Goal: Task Accomplishment & Management: Manage account settings

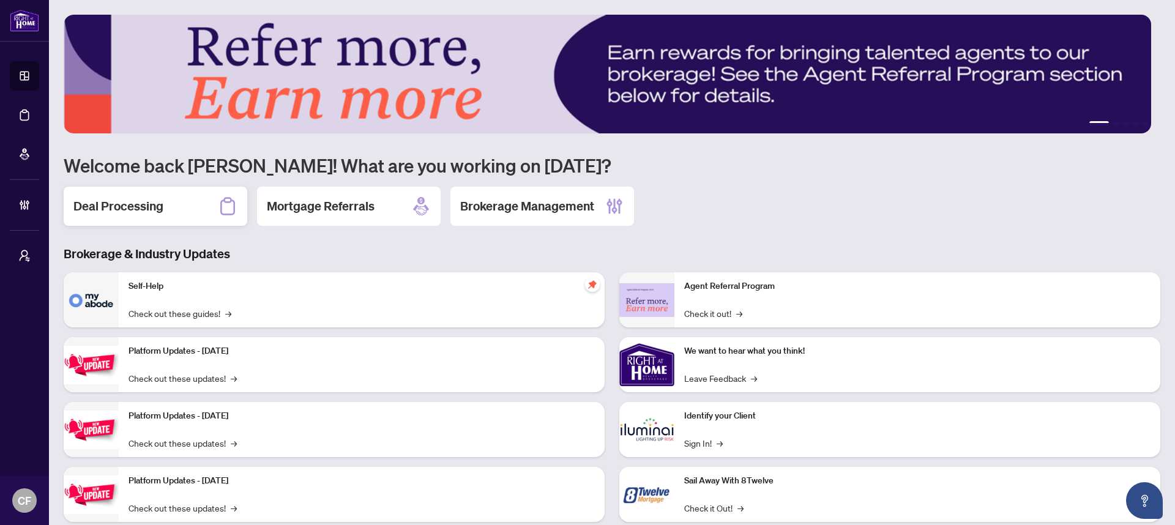
click at [179, 203] on div "Deal Processing" at bounding box center [156, 206] width 184 height 39
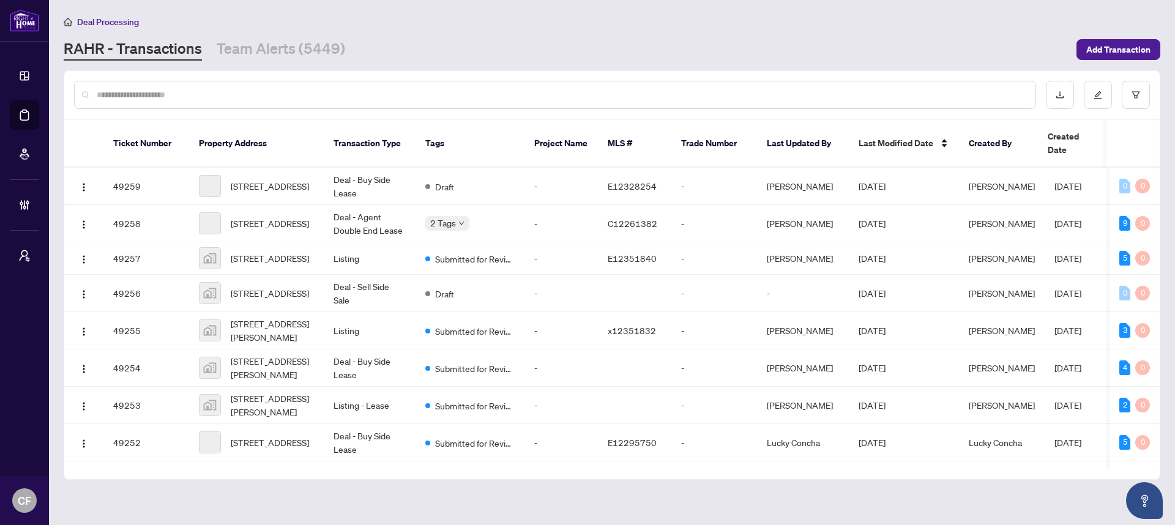
click at [252, 96] on input "text" at bounding box center [561, 94] width 929 height 13
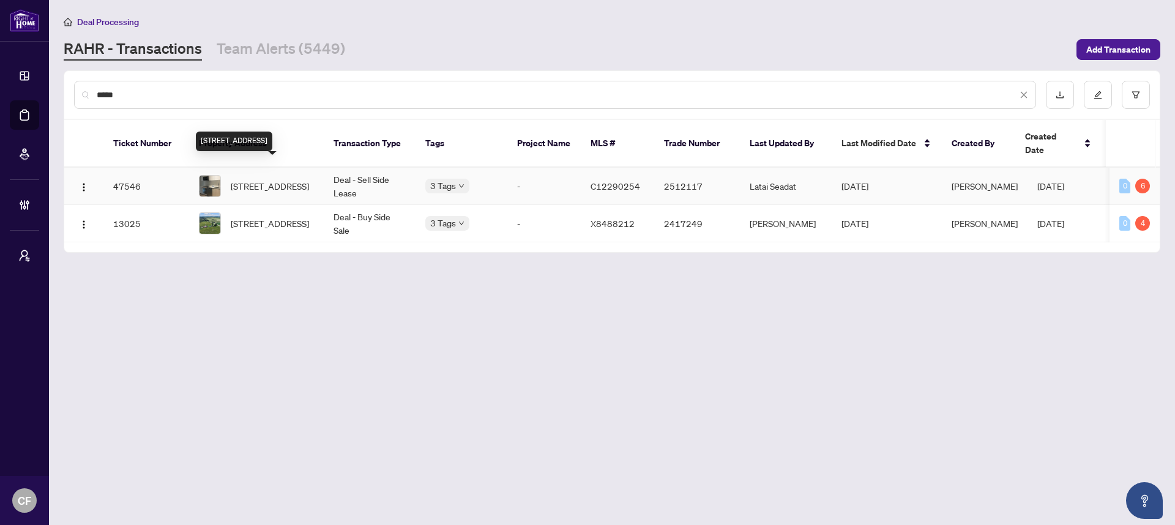
type input "*****"
click at [304, 179] on span "[STREET_ADDRESS]" at bounding box center [270, 185] width 78 height 13
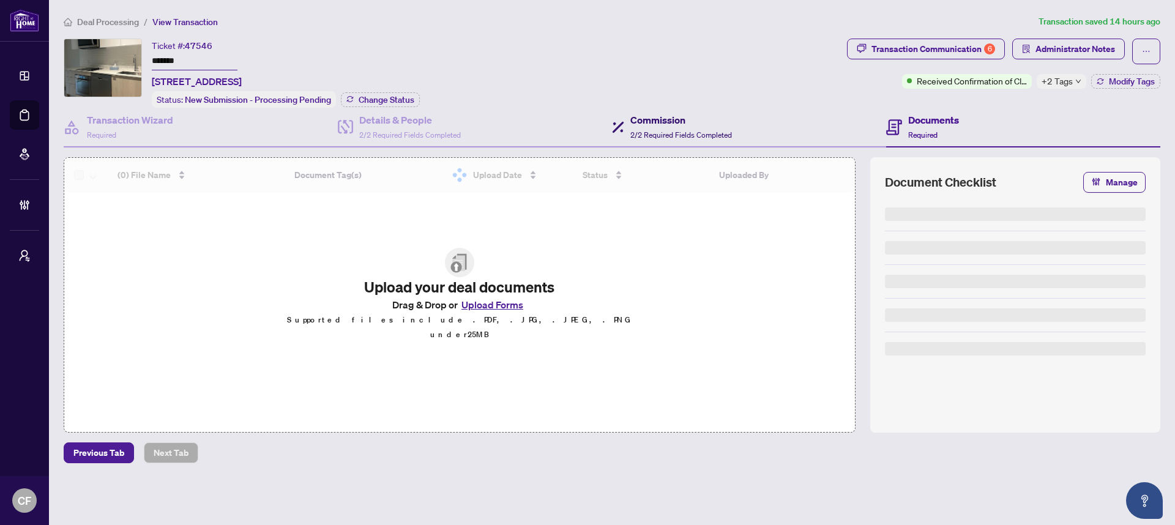
click at [710, 115] on h4 "Commission" at bounding box center [682, 120] width 102 height 15
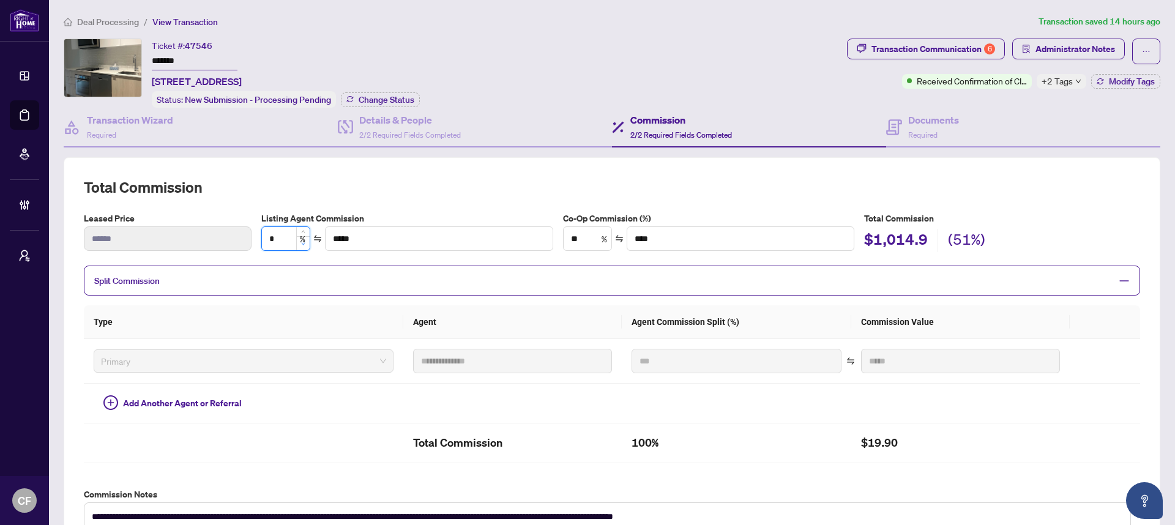
type input "*"
type input "**"
click at [302, 243] on icon "down" at bounding box center [303, 244] width 4 height 4
click at [407, 180] on h2 "Total Commission" at bounding box center [612, 188] width 1057 height 20
type input "*"
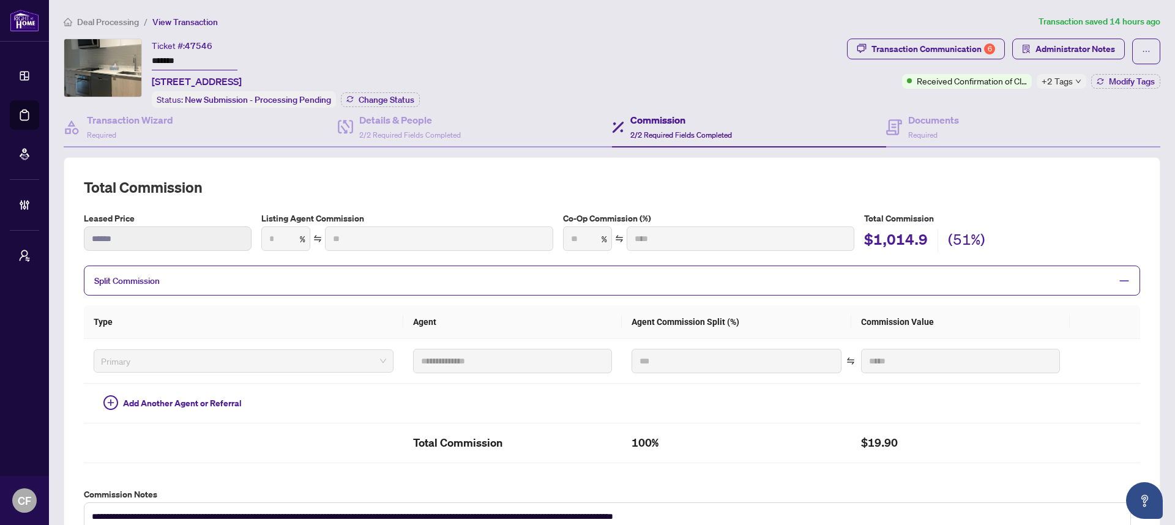
type input "**"
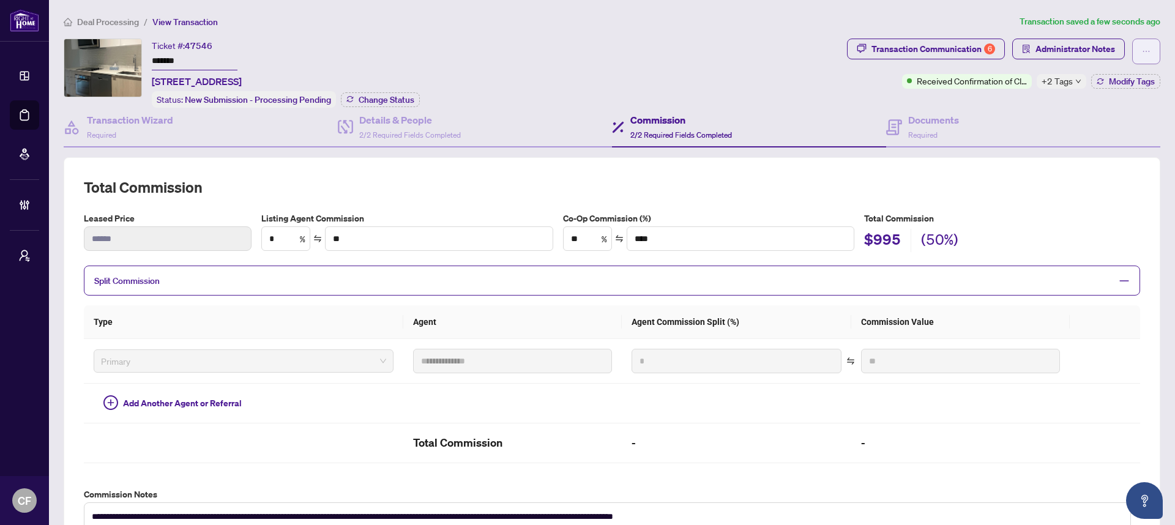
click at [1142, 47] on icon "ellipsis" at bounding box center [1146, 51] width 9 height 9
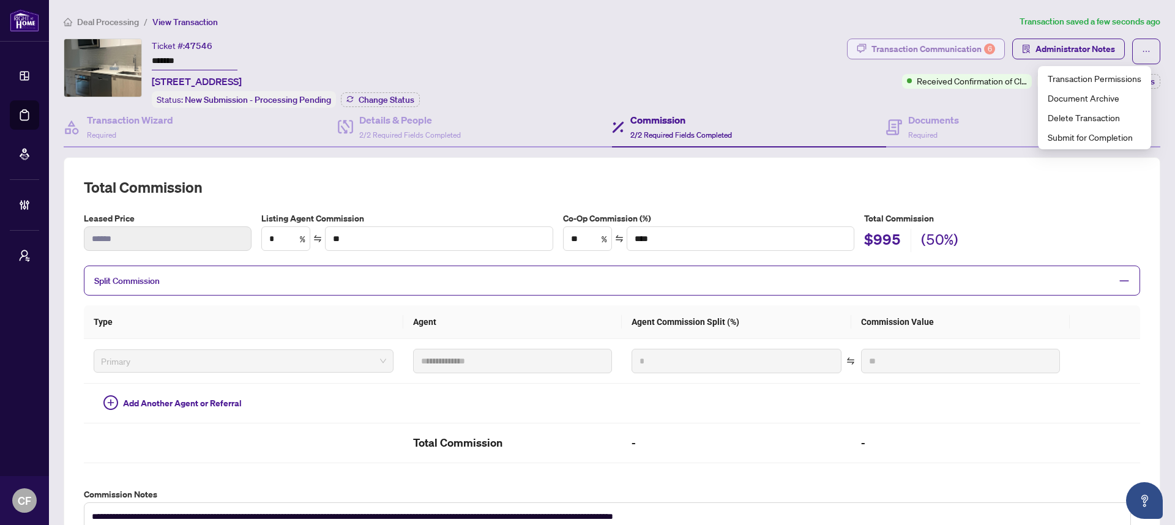
click at [872, 51] on div "Transaction Communication 6" at bounding box center [934, 49] width 124 height 20
type textarea "**********"
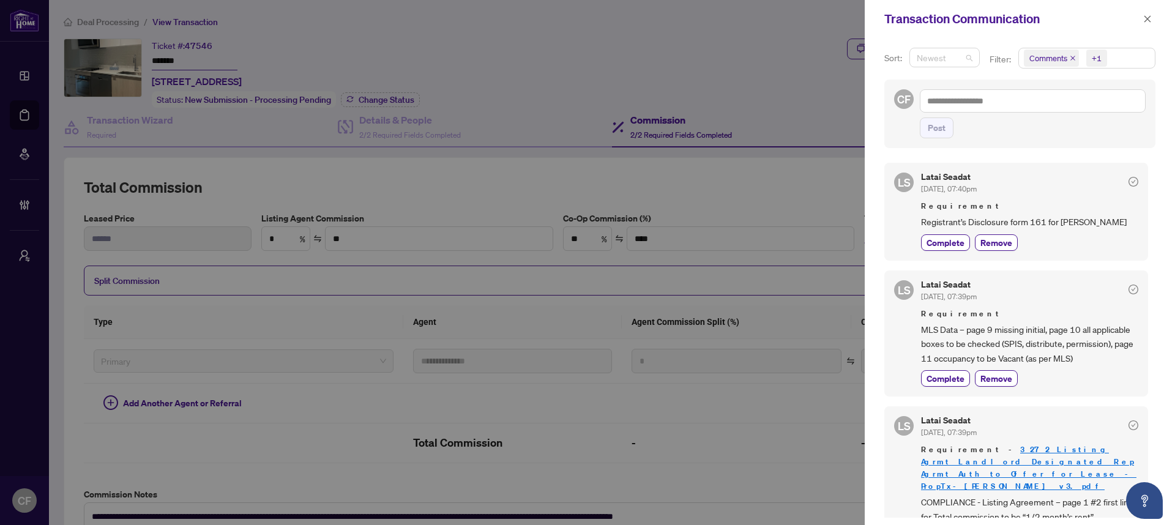
click at [964, 55] on span "Newest" at bounding box center [945, 57] width 56 height 18
click at [965, 28] on div "Transaction Communication" at bounding box center [1012, 19] width 255 height 18
click at [1133, 55] on span "Comments +1" at bounding box center [1087, 58] width 136 height 20
click at [1079, 144] on span "Activity History" at bounding box center [1072, 143] width 58 height 11
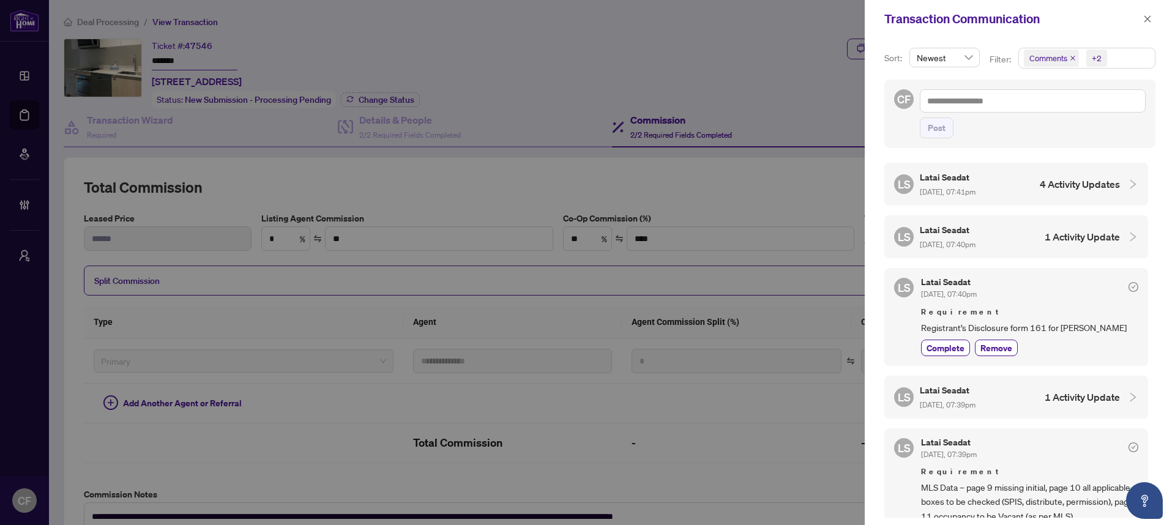
click at [923, 157] on div "[PERSON_NAME] Seadat [DATE], 07:41pm 4 Activity Updates [PERSON_NAME] Seadat [D…" at bounding box center [1020, 337] width 271 height 362
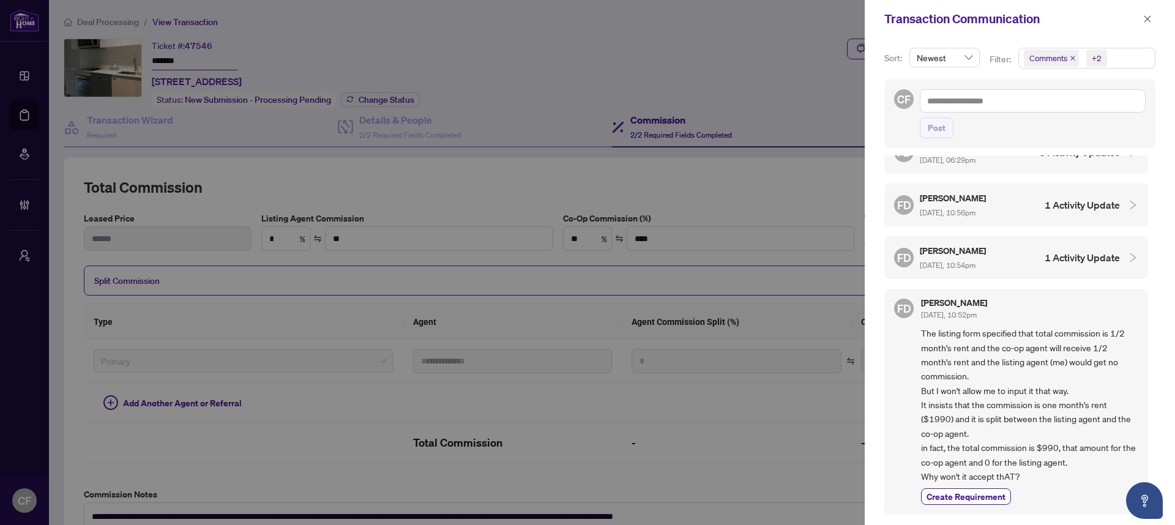
scroll to position [2488, 0]
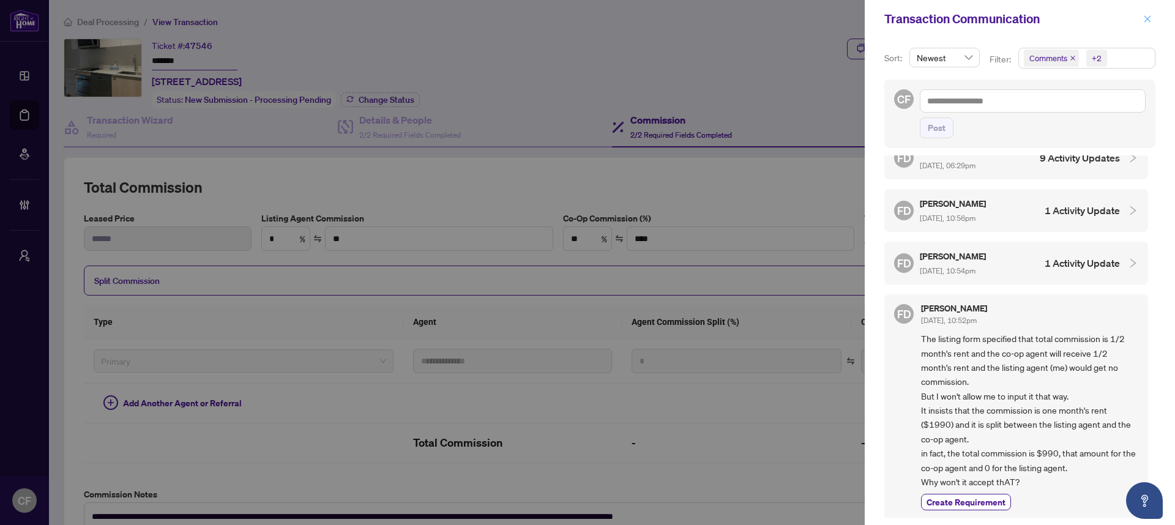
click at [1153, 21] on button "button" at bounding box center [1148, 19] width 16 height 15
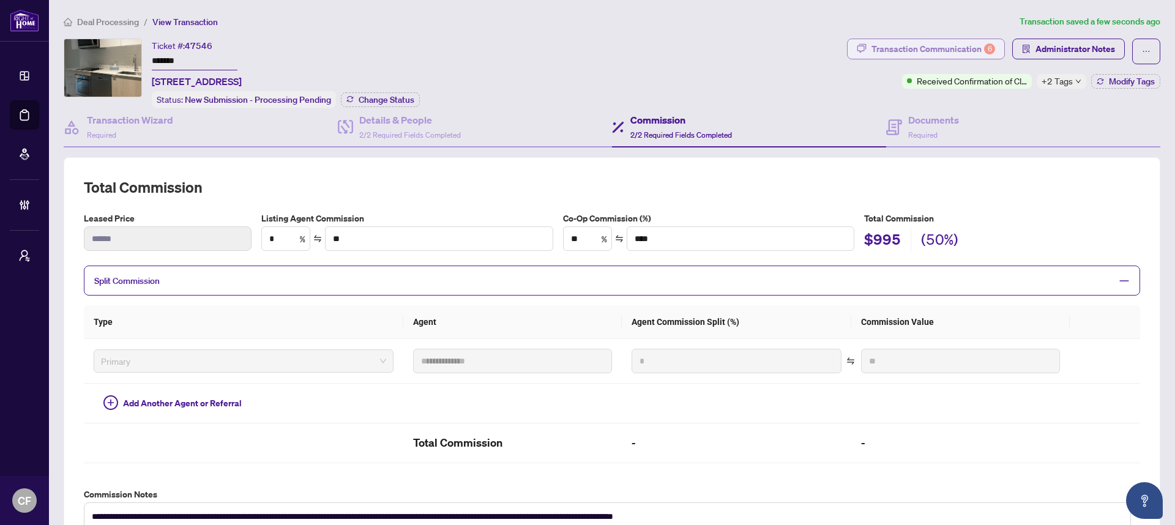
click at [989, 54] on button "Transaction Communication 6" at bounding box center [926, 49] width 158 height 21
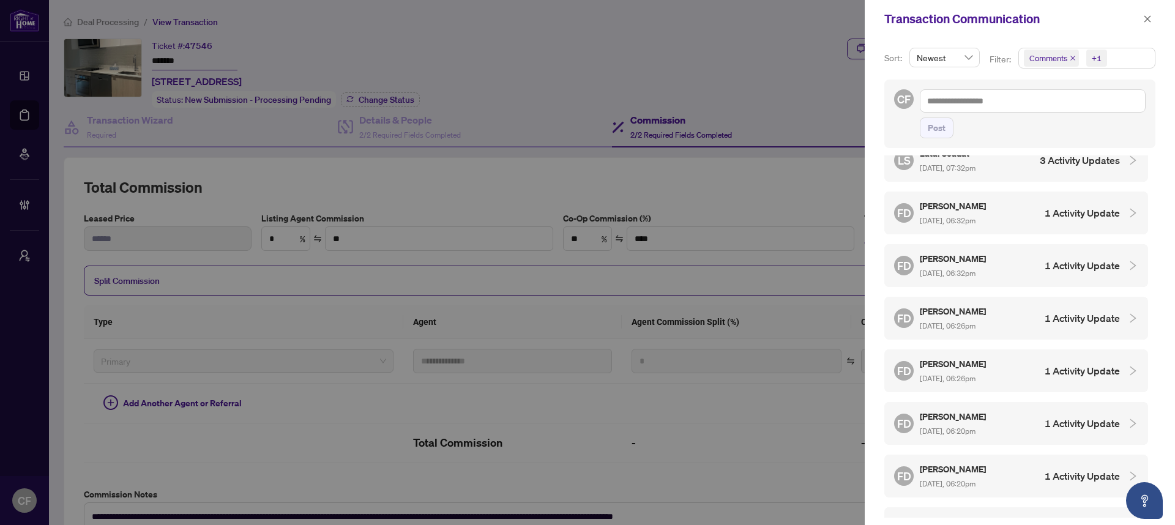
scroll to position [2090, 0]
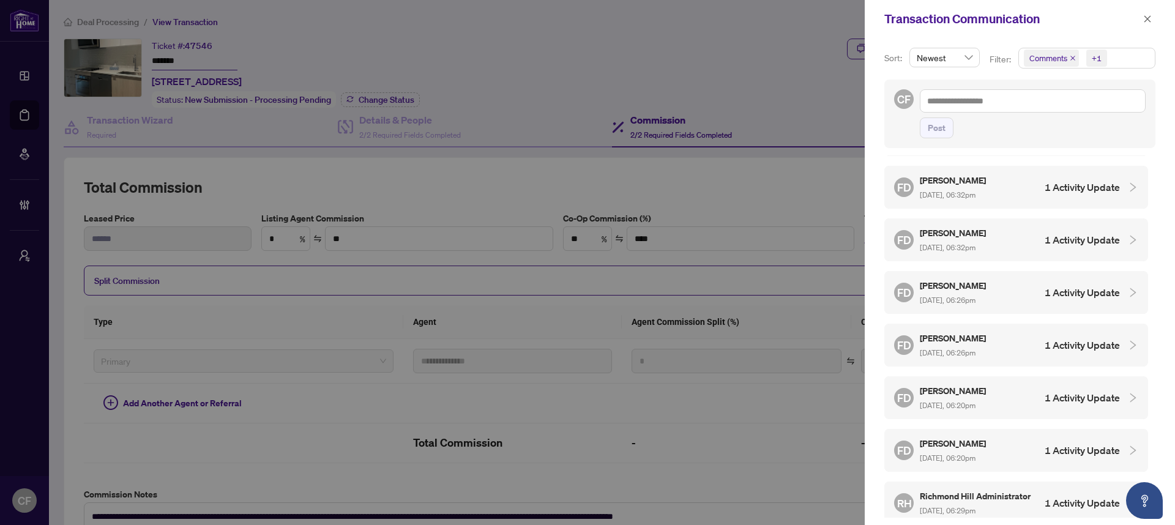
click at [1045, 496] on h4 "1 Activity Update" at bounding box center [1082, 503] width 75 height 15
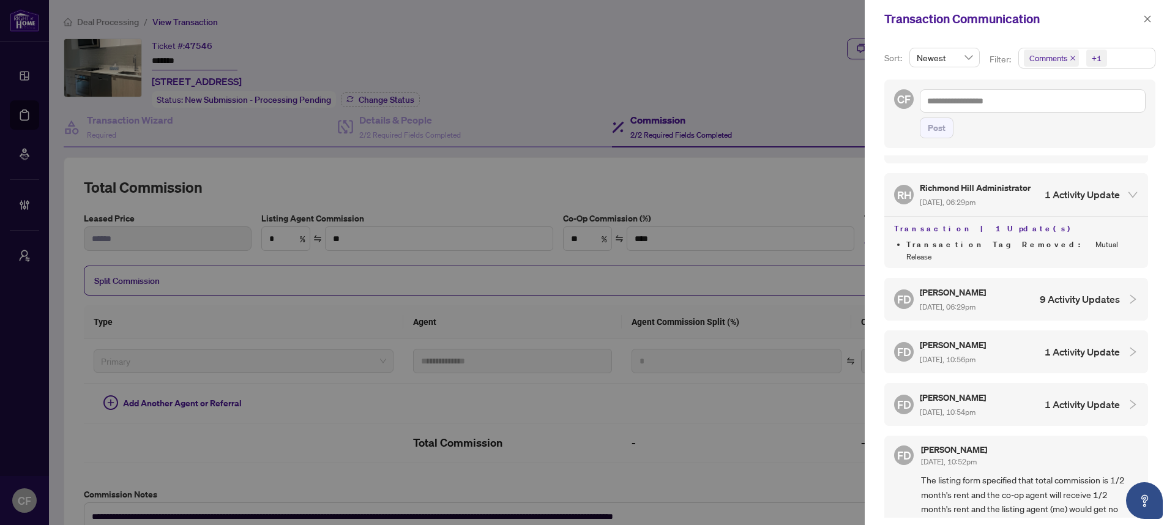
scroll to position [2447, 0]
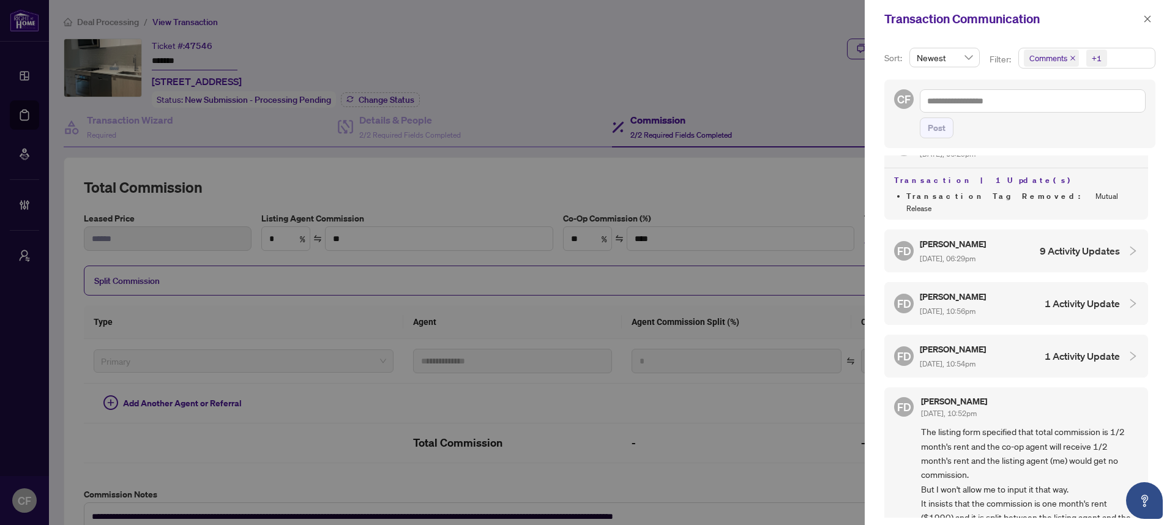
click at [1053, 342] on div "FD [PERSON_NAME][DATE], 10:54pm 1 Activity Update" at bounding box center [1007, 356] width 226 height 28
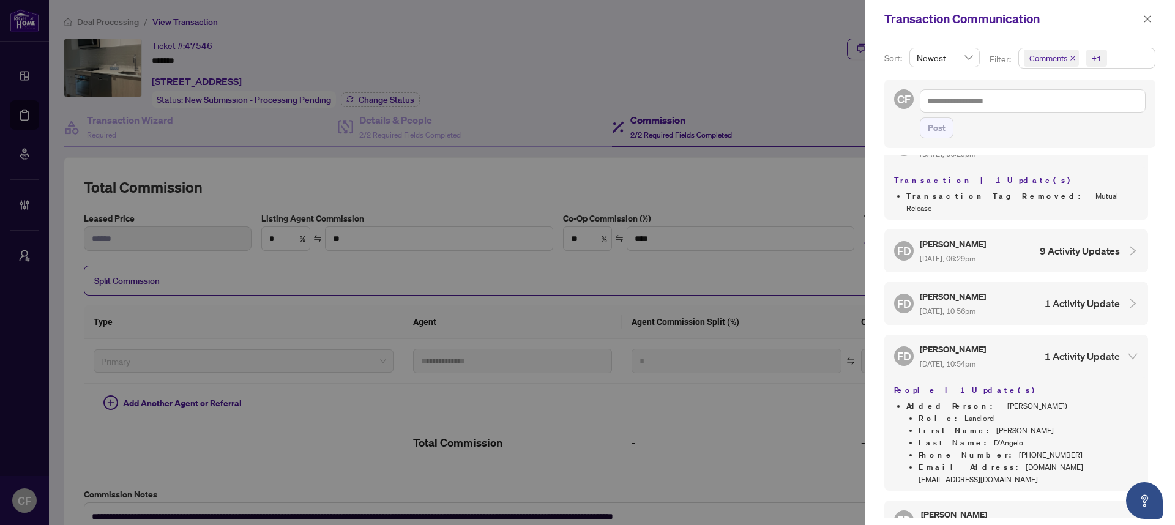
click at [1053, 349] on h4 "1 Activity Update" at bounding box center [1082, 356] width 75 height 15
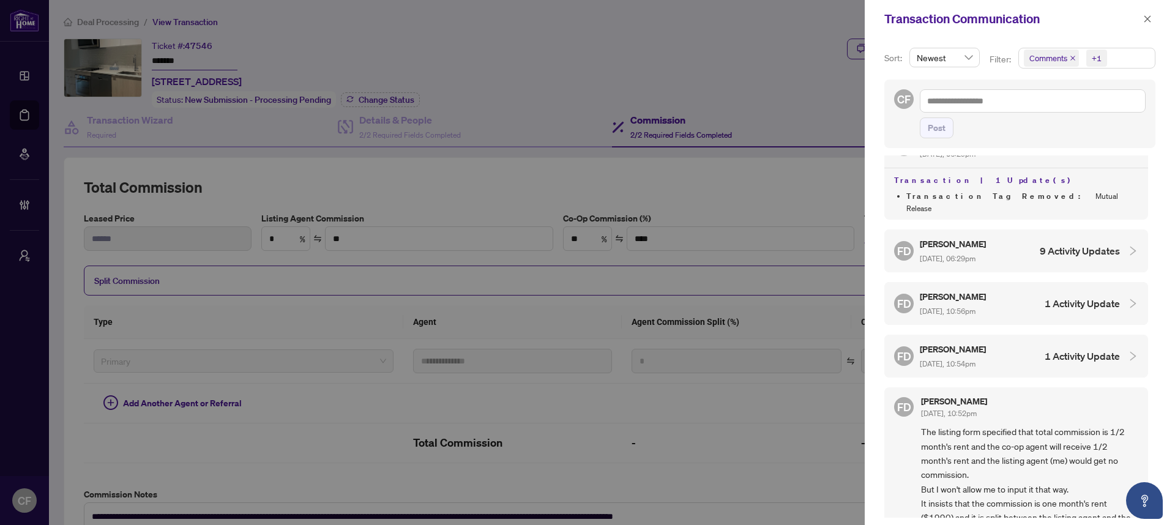
click at [1045, 296] on h4 "1 Activity Update" at bounding box center [1082, 303] width 75 height 15
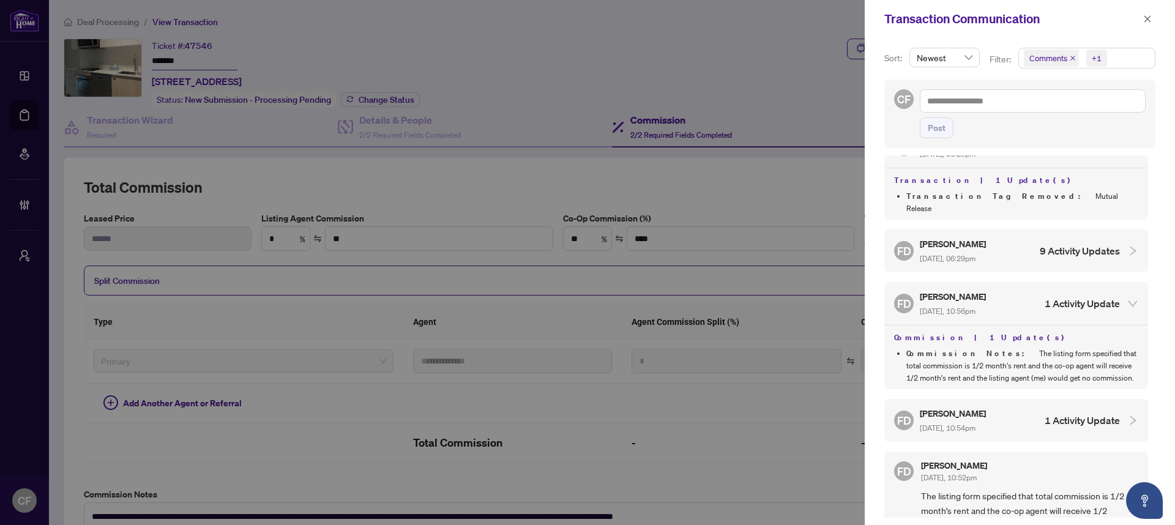
click at [1045, 296] on h4 "1 Activity Update" at bounding box center [1082, 303] width 75 height 15
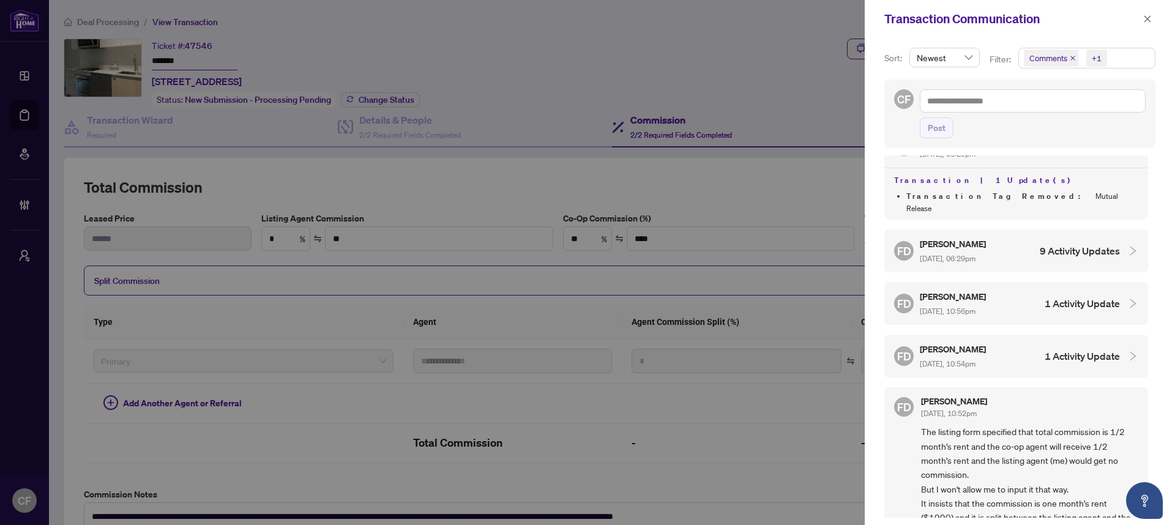
click at [1045, 296] on h4 "1 Activity Update" at bounding box center [1082, 303] width 75 height 15
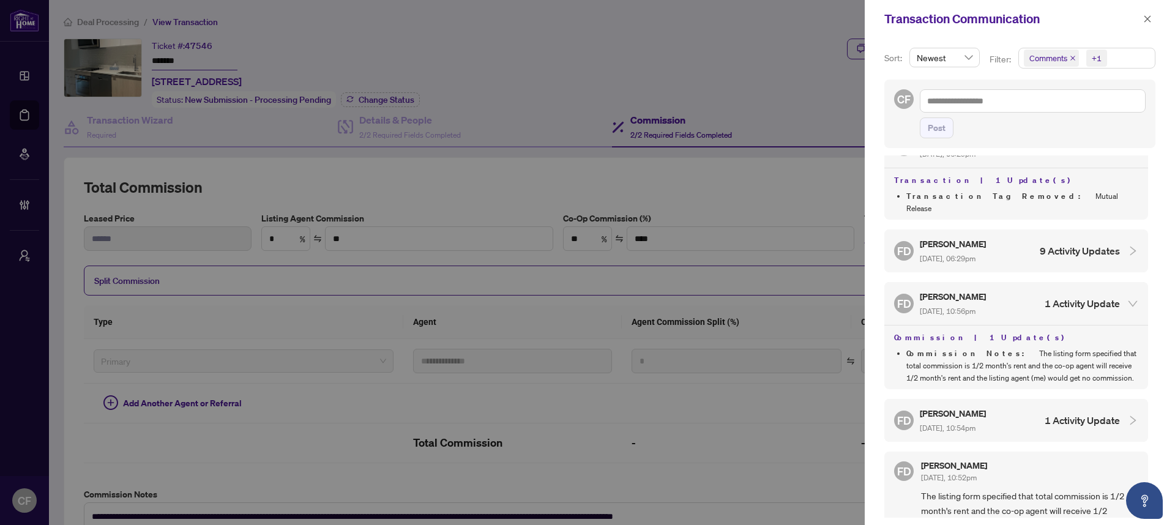
click at [1045, 296] on h4 "1 Activity Update" at bounding box center [1082, 303] width 75 height 15
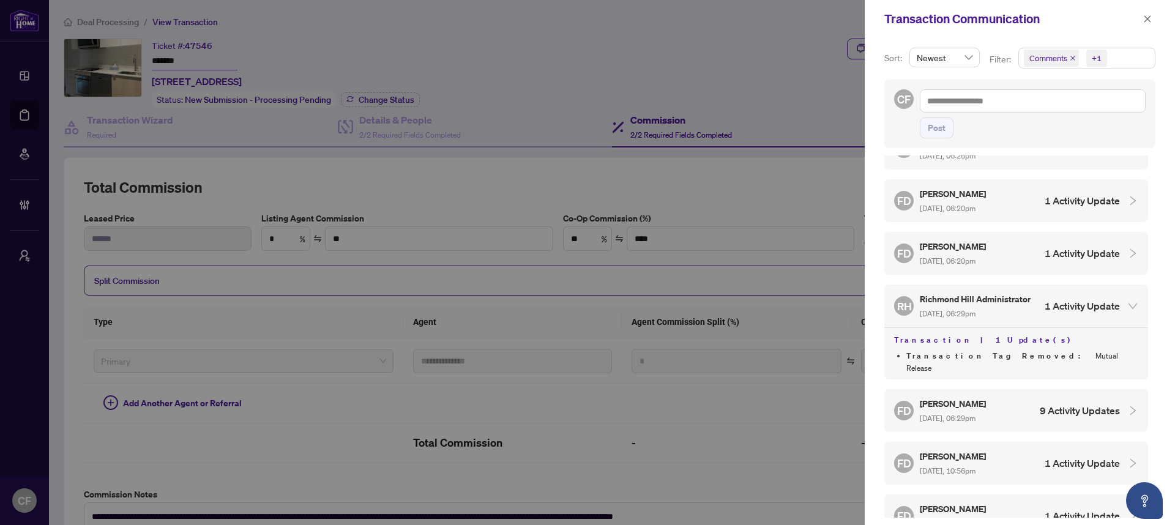
scroll to position [2280, 0]
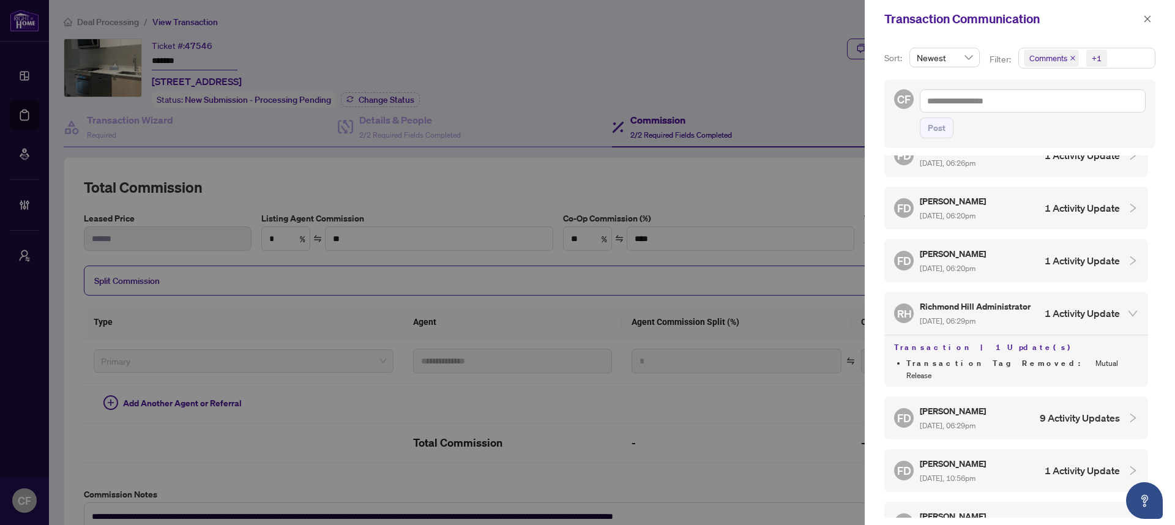
click at [1064, 404] on div "FD [PERSON_NAME][DATE], 06:29pm 9 Activity Updates" at bounding box center [1007, 418] width 226 height 28
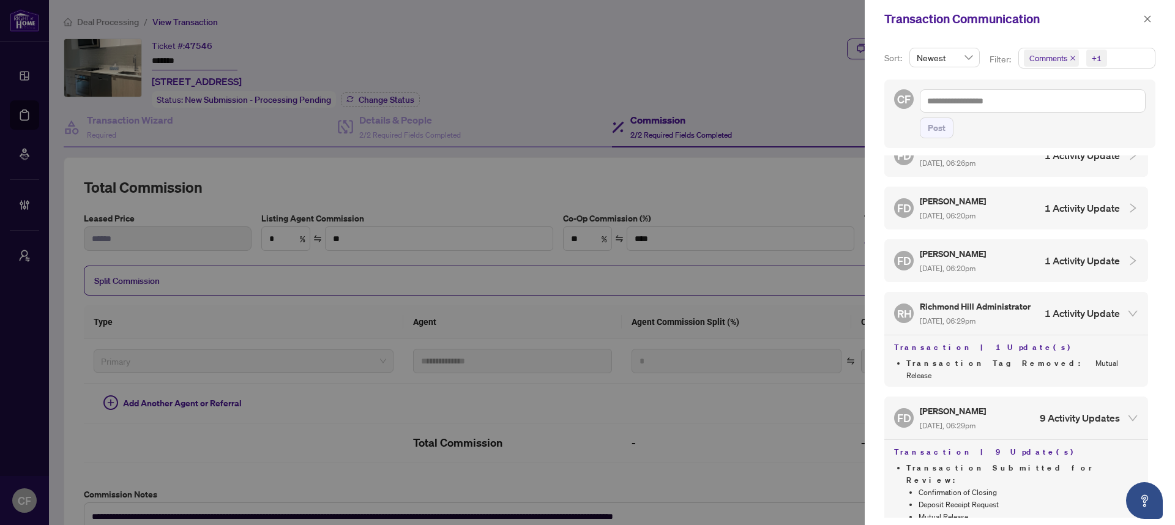
click at [1063, 404] on div "FD [PERSON_NAME][DATE], 06:29pm 9 Activity Updates" at bounding box center [1007, 418] width 226 height 28
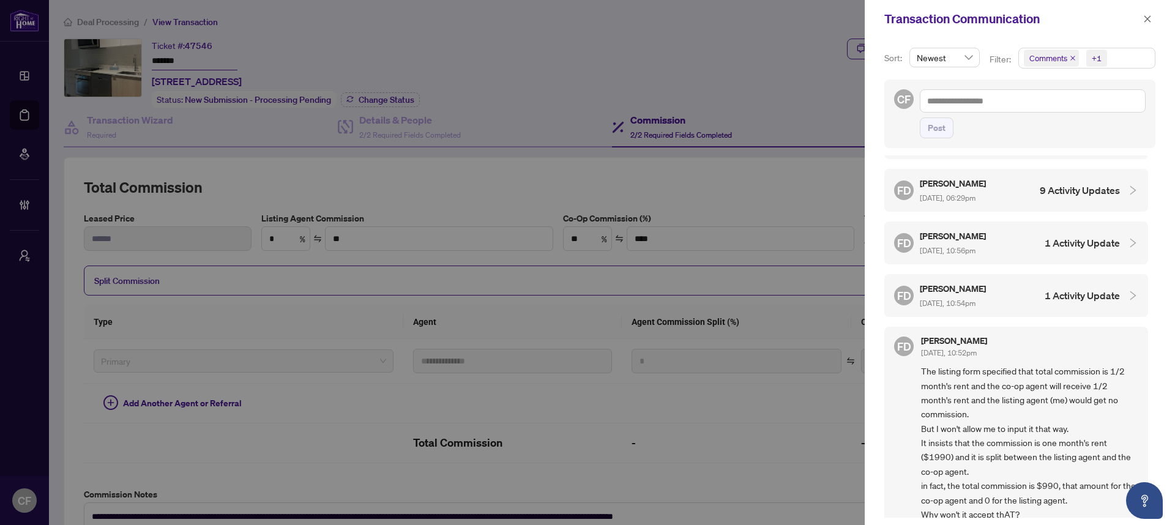
scroll to position [2586, 0]
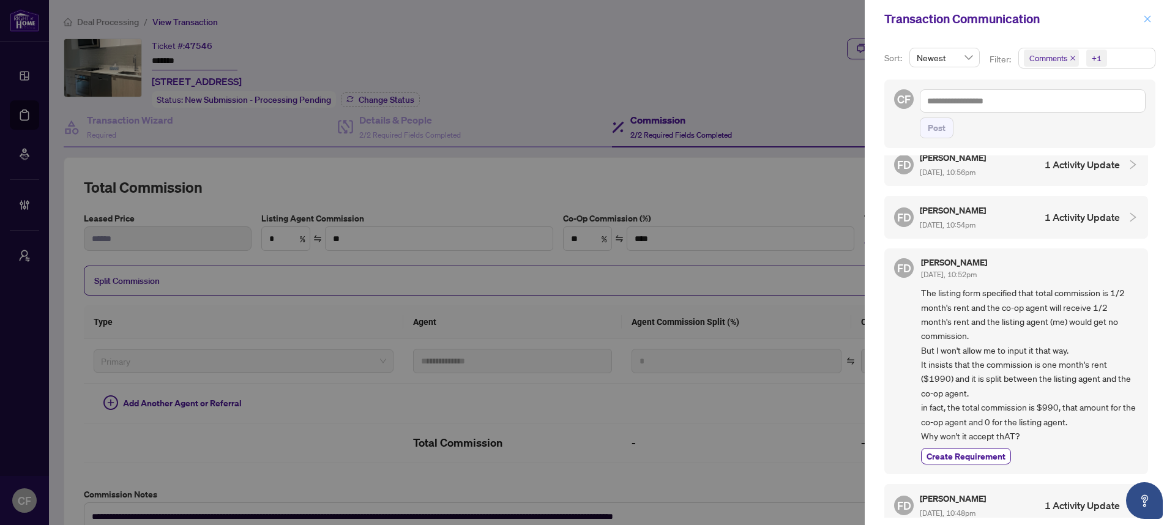
click at [1147, 24] on span "button" at bounding box center [1148, 19] width 9 height 20
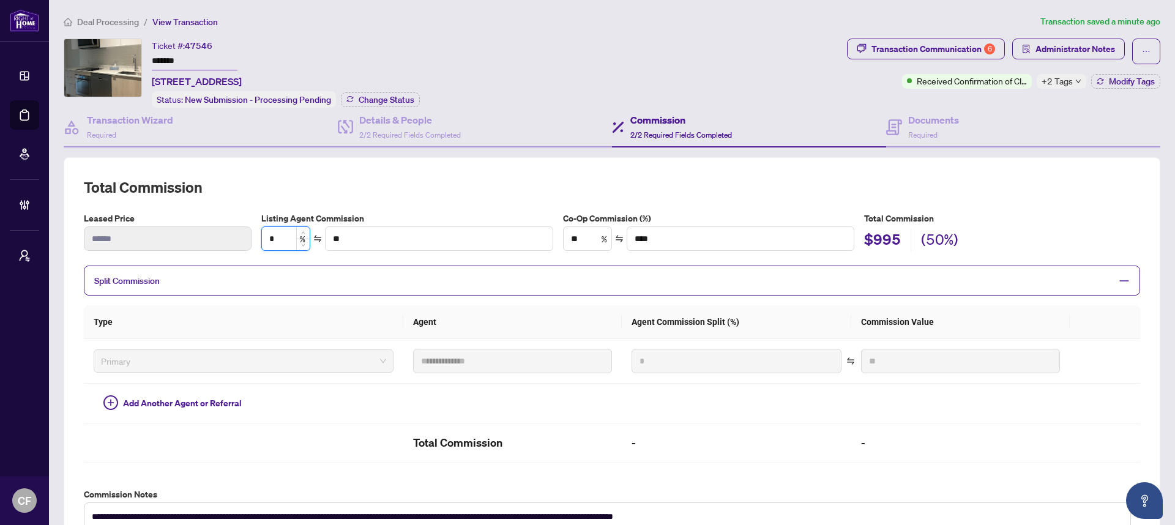
click at [275, 236] on input "*" at bounding box center [286, 238] width 48 height 23
type input "*"
type input "*****"
type input "*"
click at [582, 162] on div "**********" at bounding box center [612, 354] width 1097 height 394
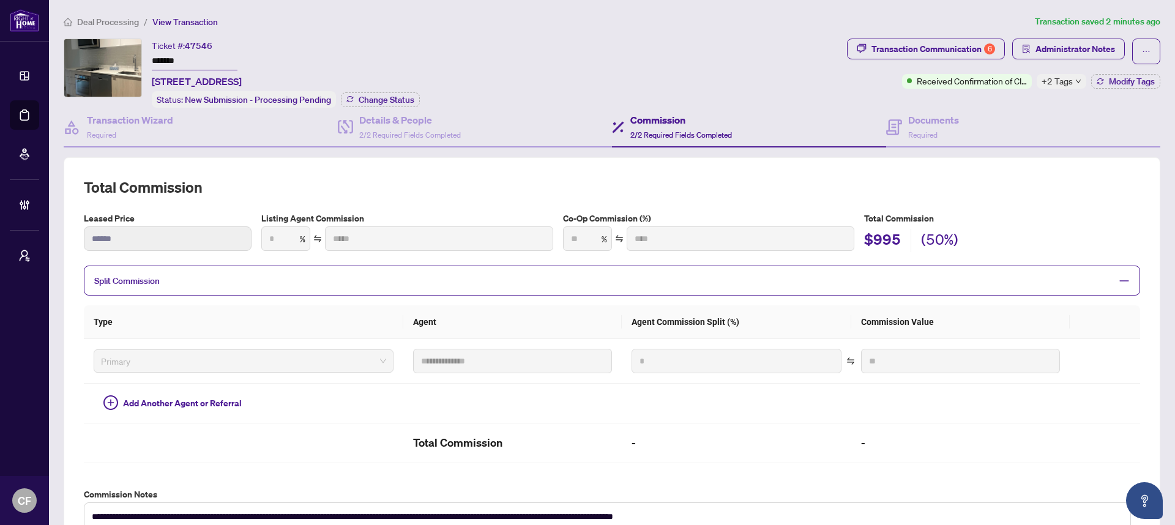
click at [410, 15] on ol "Deal Processing / View Transaction" at bounding box center [547, 22] width 967 height 14
type input "***"
type input "*****"
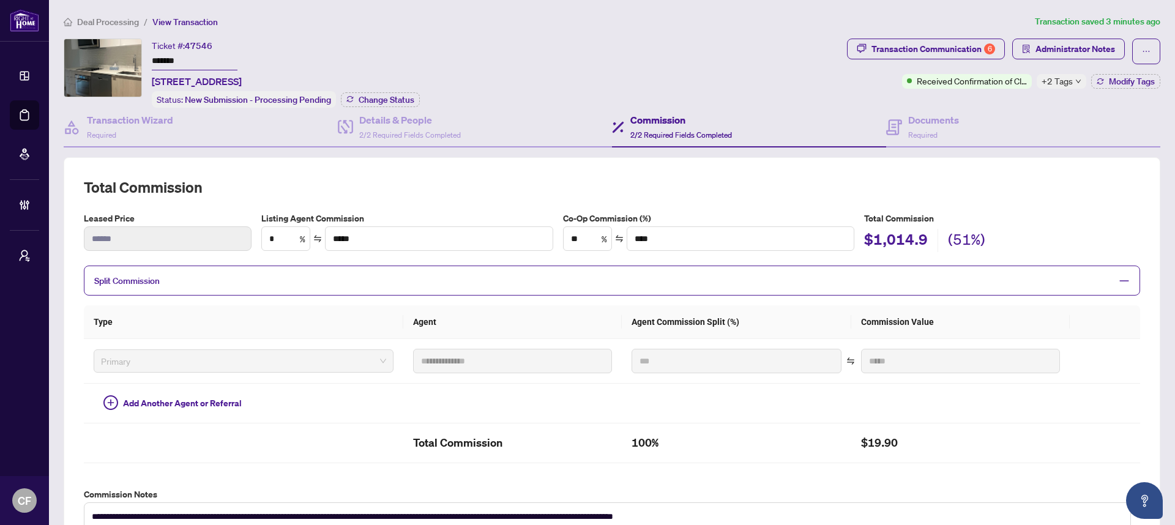
click at [88, 17] on span "Deal Processing" at bounding box center [108, 22] width 62 height 11
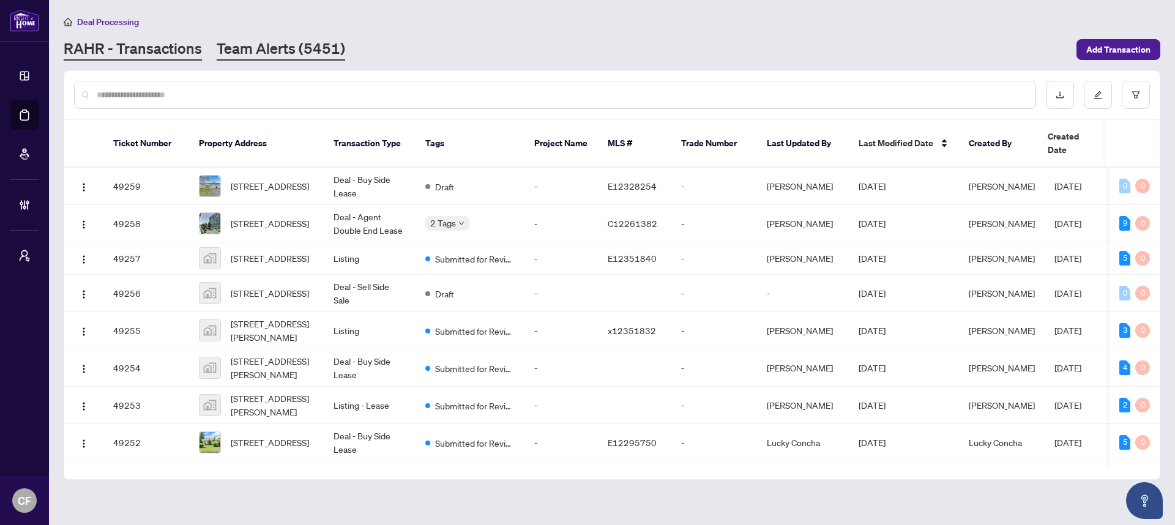
click at [267, 42] on link "Team Alerts (5451)" at bounding box center [281, 50] width 129 height 22
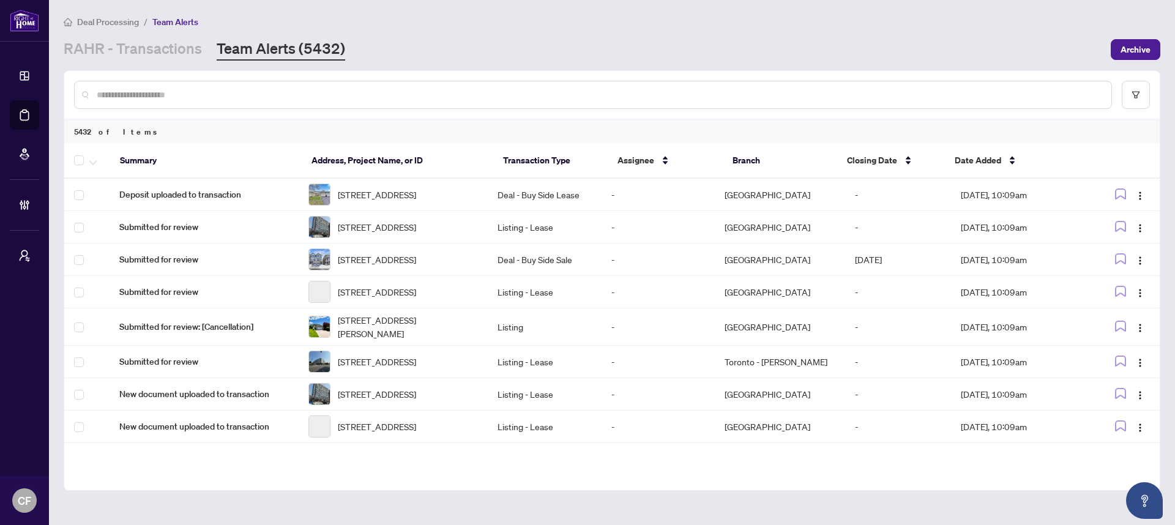
click at [110, 21] on span "Deal Processing" at bounding box center [108, 22] width 62 height 11
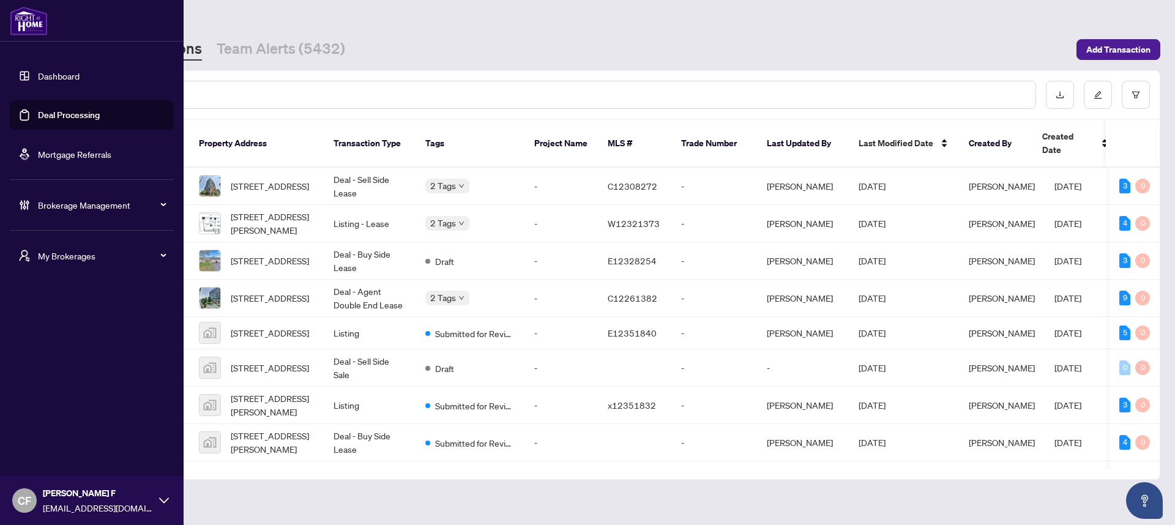
click at [51, 247] on div "My Brokerages" at bounding box center [92, 255] width 164 height 29
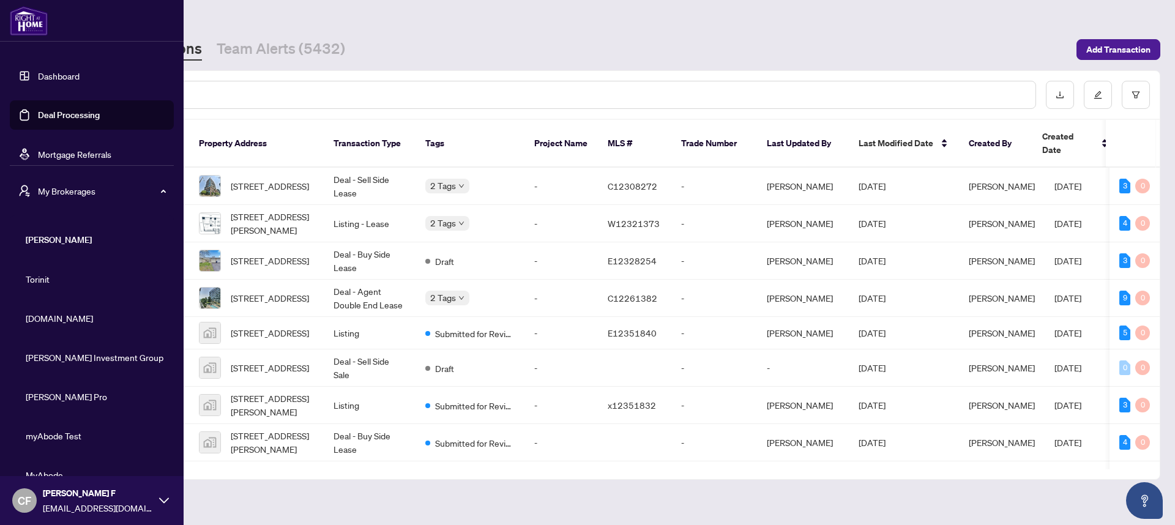
click at [86, 194] on span "My Brokerages" at bounding box center [101, 190] width 127 height 13
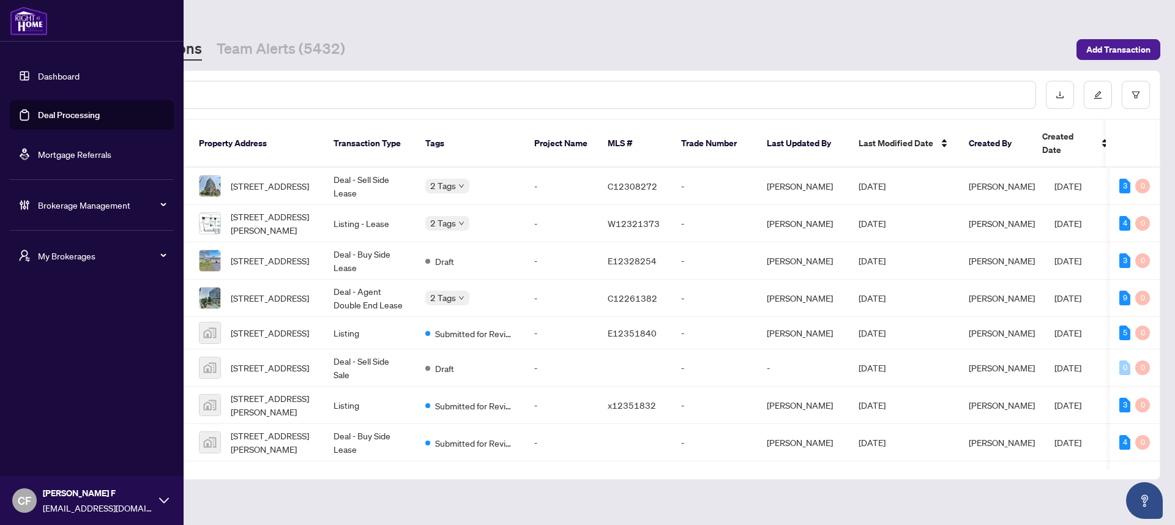
click at [79, 208] on span "Brokerage Management" at bounding box center [101, 204] width 127 height 13
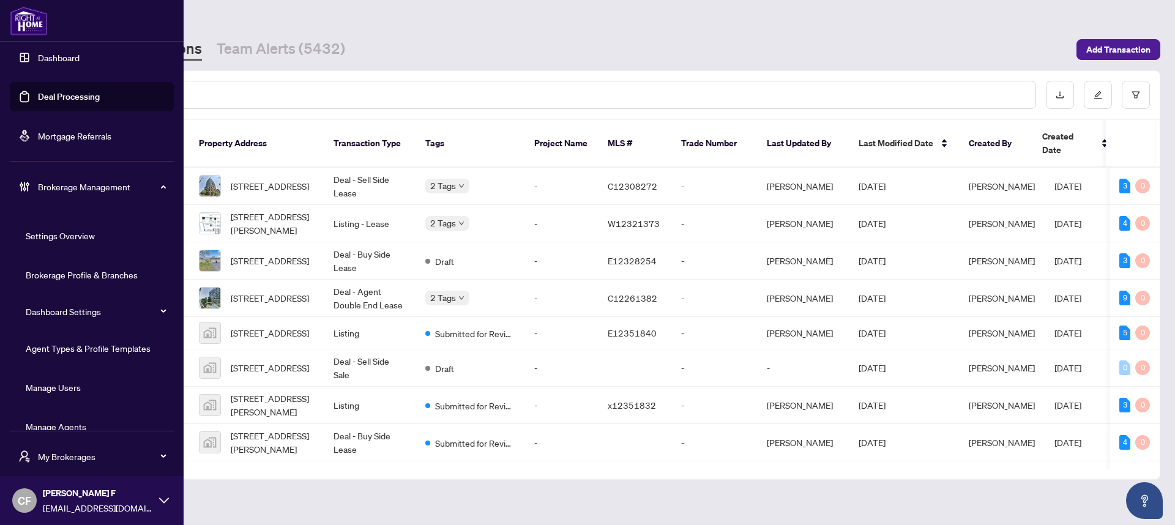
scroll to position [39, 0]
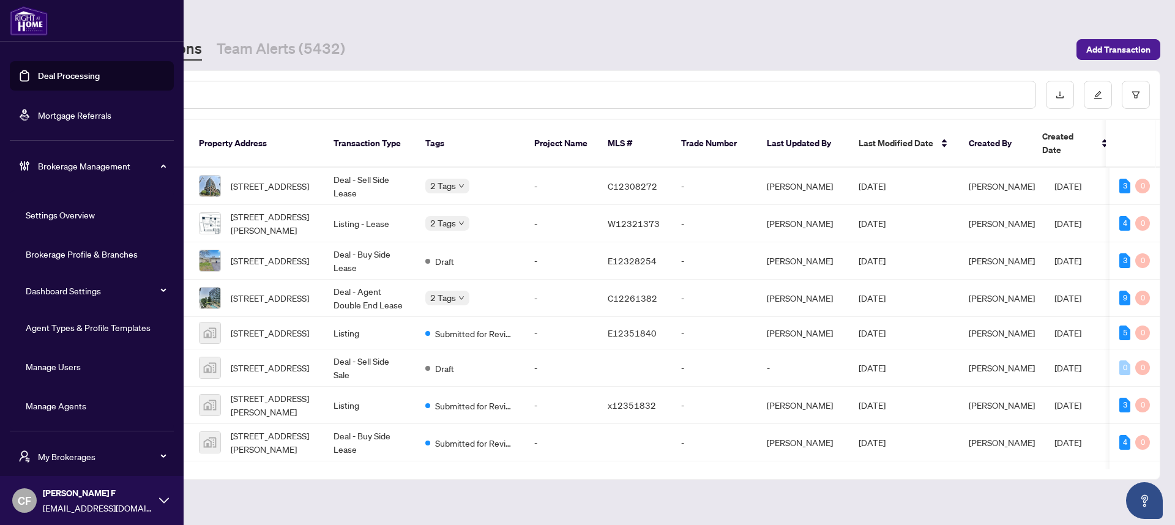
click at [59, 407] on link "Manage Agents" at bounding box center [56, 405] width 61 height 11
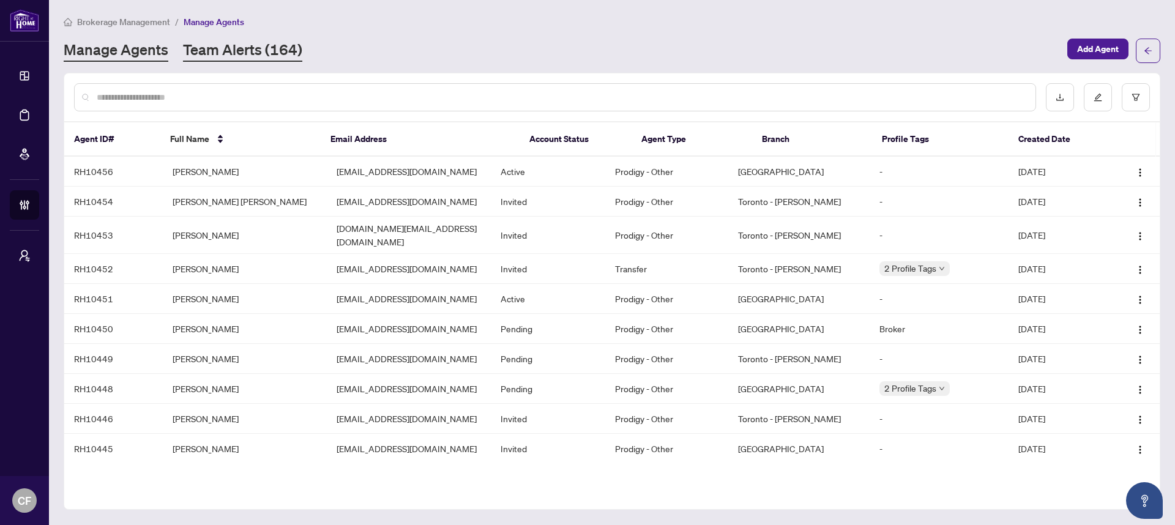
click at [266, 43] on link "Team Alerts (164)" at bounding box center [242, 51] width 119 height 22
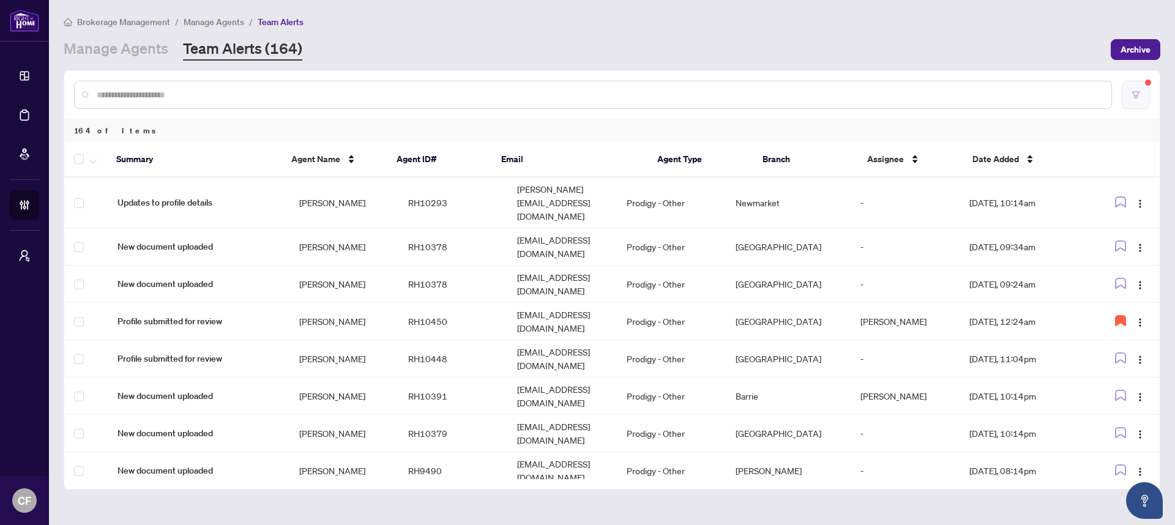
click at [1138, 99] on button "button" at bounding box center [1136, 95] width 28 height 28
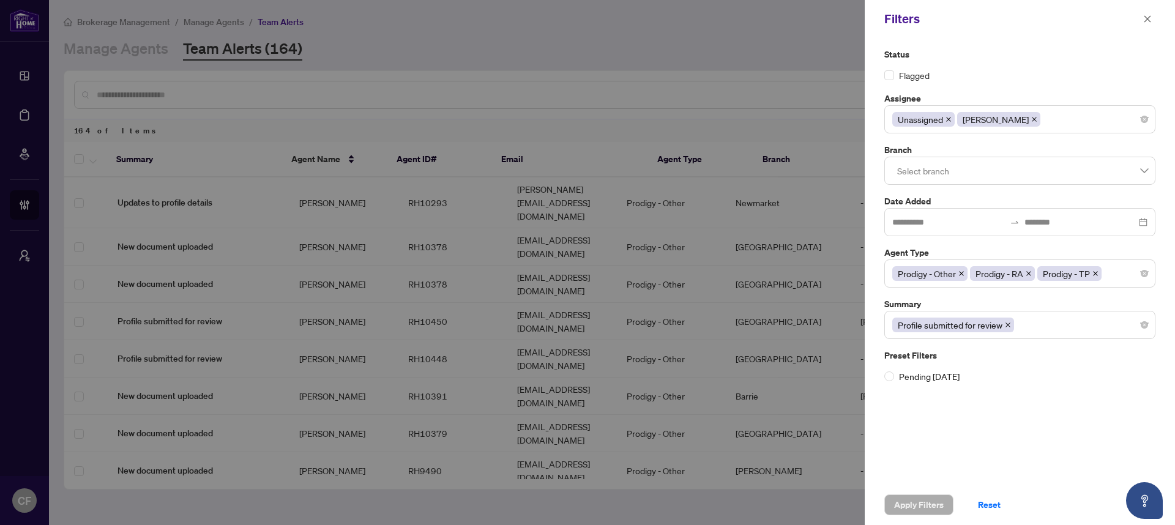
click at [987, 411] on div "Status Flagged Assignee Unassigned [PERSON_NAME] Branch Select branch Date Adde…" at bounding box center [1020, 261] width 310 height 447
click at [1147, 18] on icon "close" at bounding box center [1148, 19] width 9 height 9
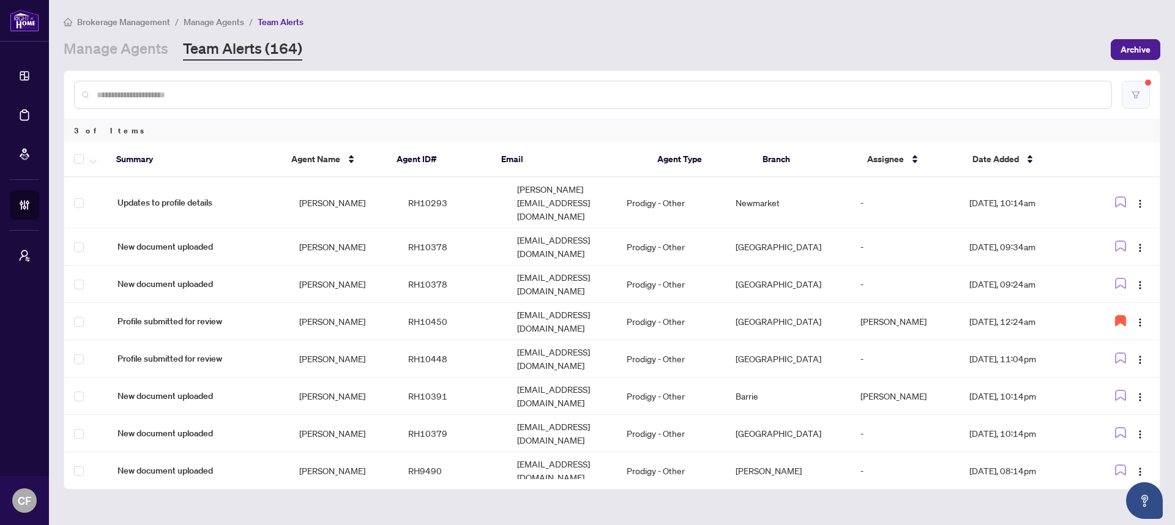
click at [1139, 93] on icon "filter" at bounding box center [1136, 95] width 9 height 9
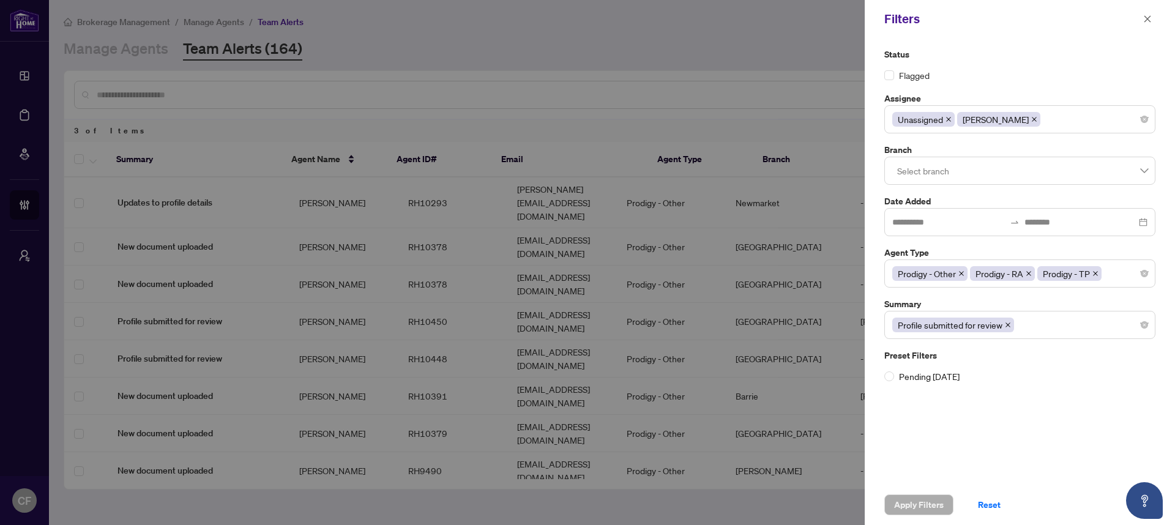
click at [1114, 83] on div "Status Flagged Assignee Unassigned [PERSON_NAME] Branch Select branch Date Adde…" at bounding box center [1020, 216] width 279 height 336
click at [1154, 20] on button "button" at bounding box center [1148, 19] width 16 height 15
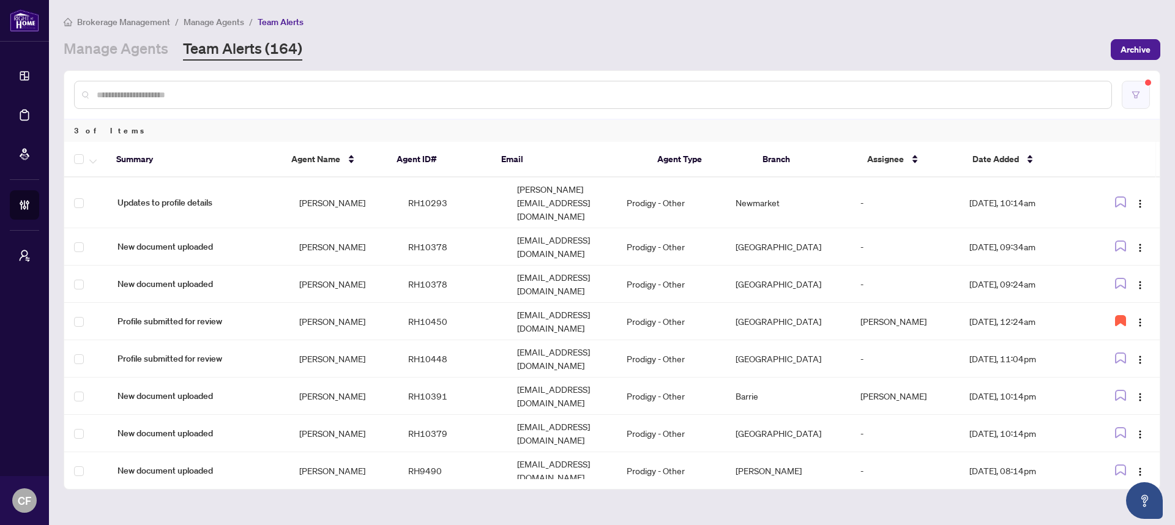
click at [1141, 88] on button "button" at bounding box center [1136, 95] width 28 height 28
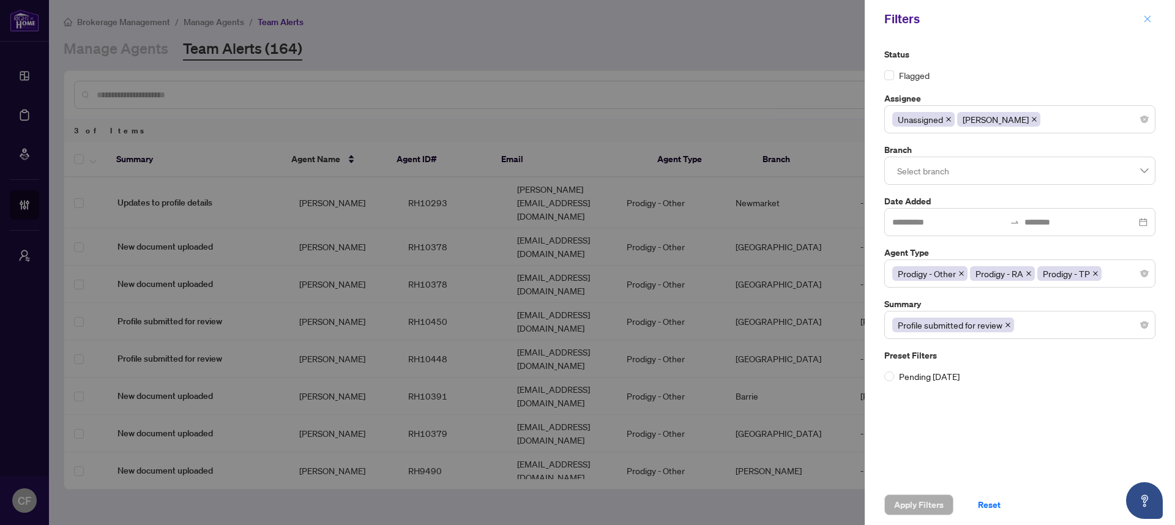
click at [1144, 23] on icon "close" at bounding box center [1148, 19] width 9 height 9
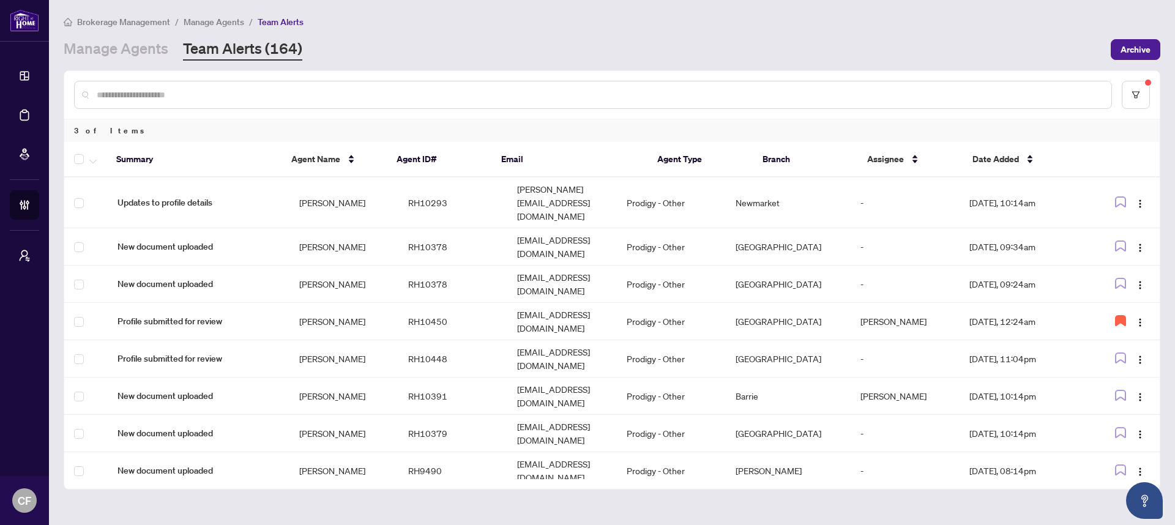
click at [269, 46] on link "Team Alerts (164)" at bounding box center [242, 50] width 119 height 22
click at [1154, 97] on div at bounding box center [612, 95] width 1096 height 48
click at [1147, 95] on button "button" at bounding box center [1136, 95] width 28 height 28
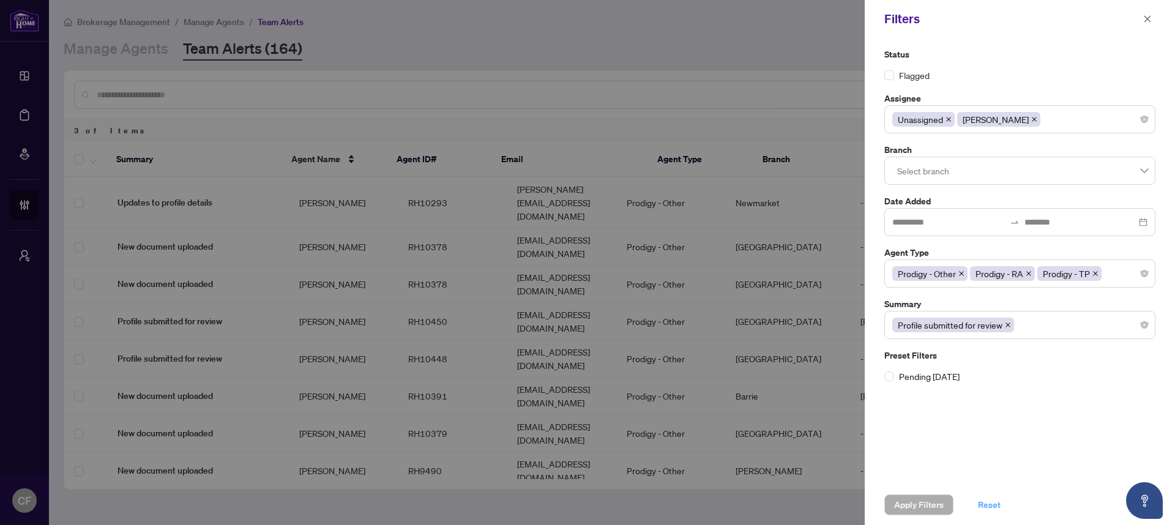
click at [987, 503] on span "Reset" at bounding box center [989, 505] width 23 height 20
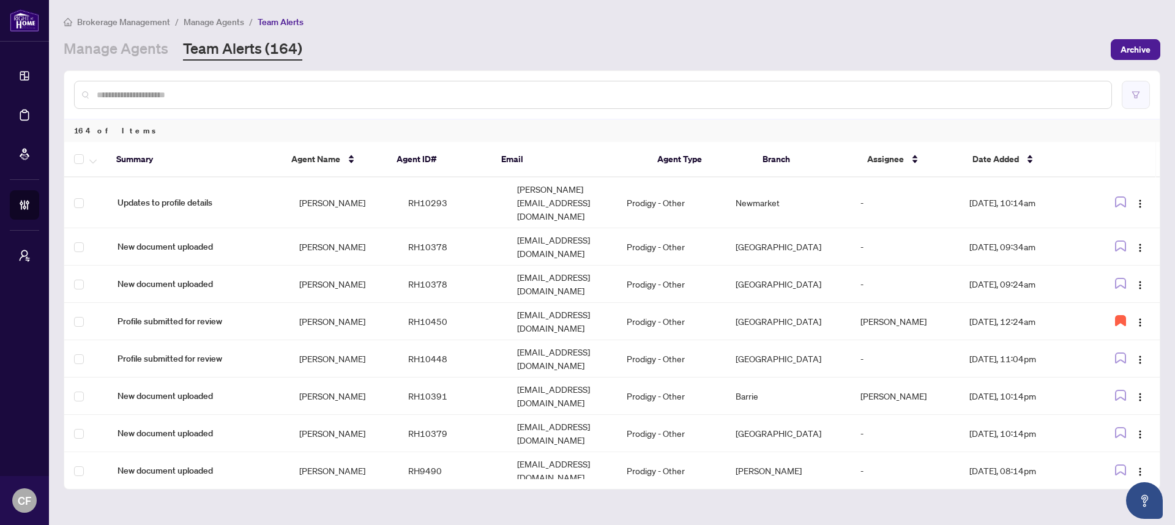
click at [1135, 104] on button "button" at bounding box center [1136, 95] width 28 height 28
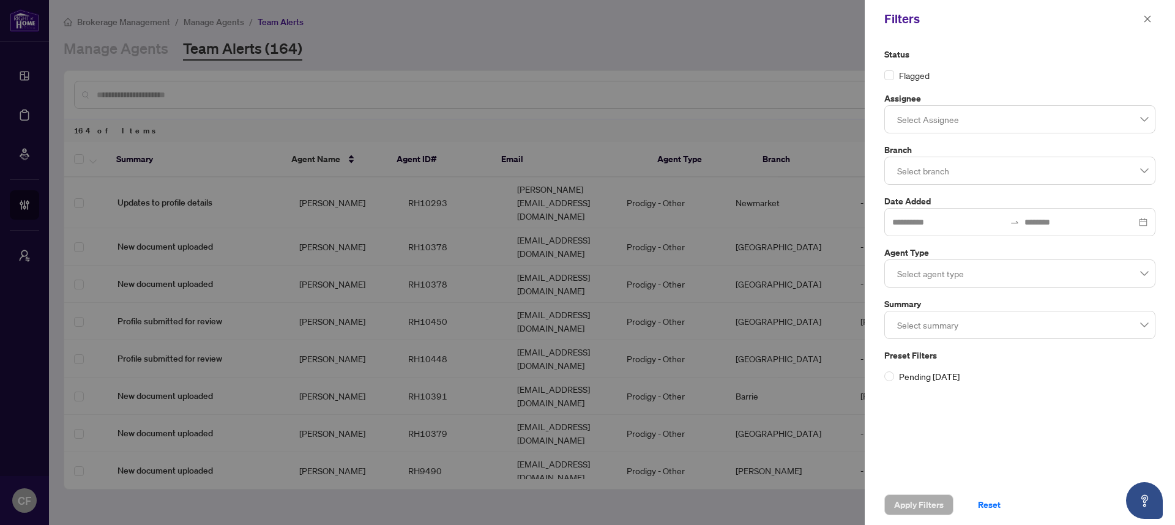
click at [1032, 120] on div at bounding box center [1020, 119] width 255 height 22
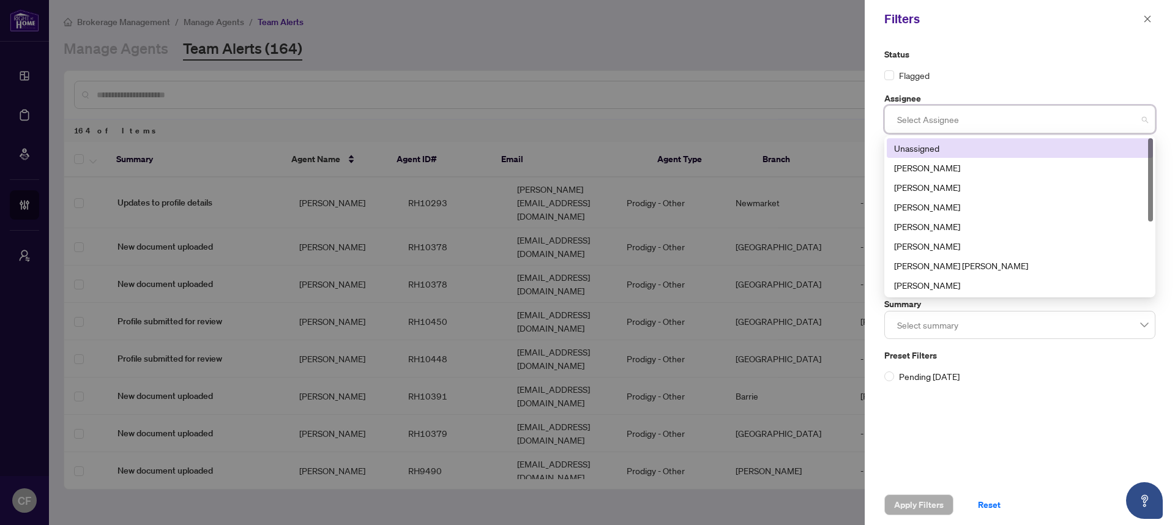
click at [963, 151] on div "Unassigned" at bounding box center [1020, 147] width 252 height 13
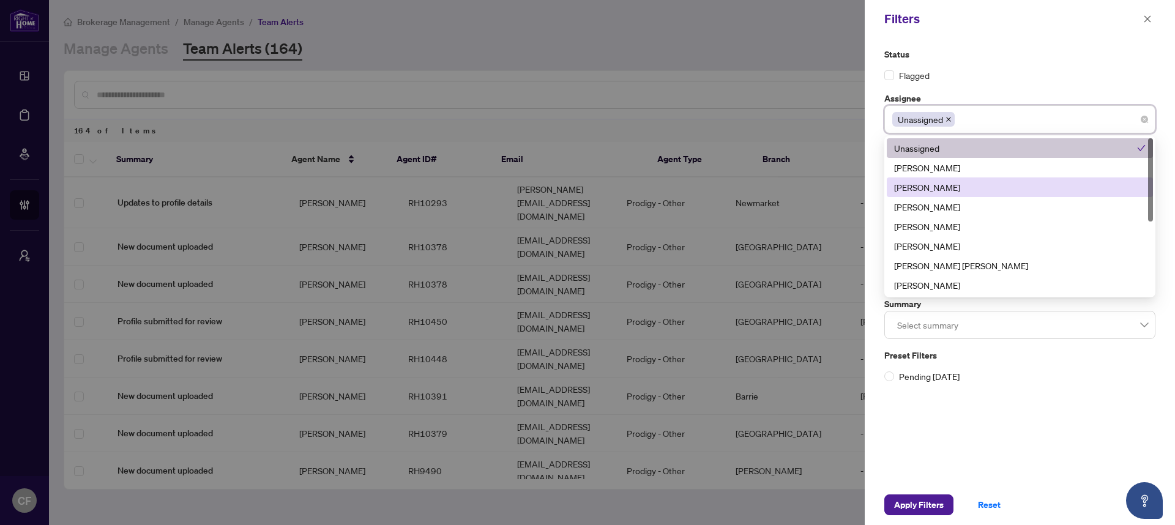
click at [962, 186] on div "[PERSON_NAME]" at bounding box center [1020, 187] width 252 height 13
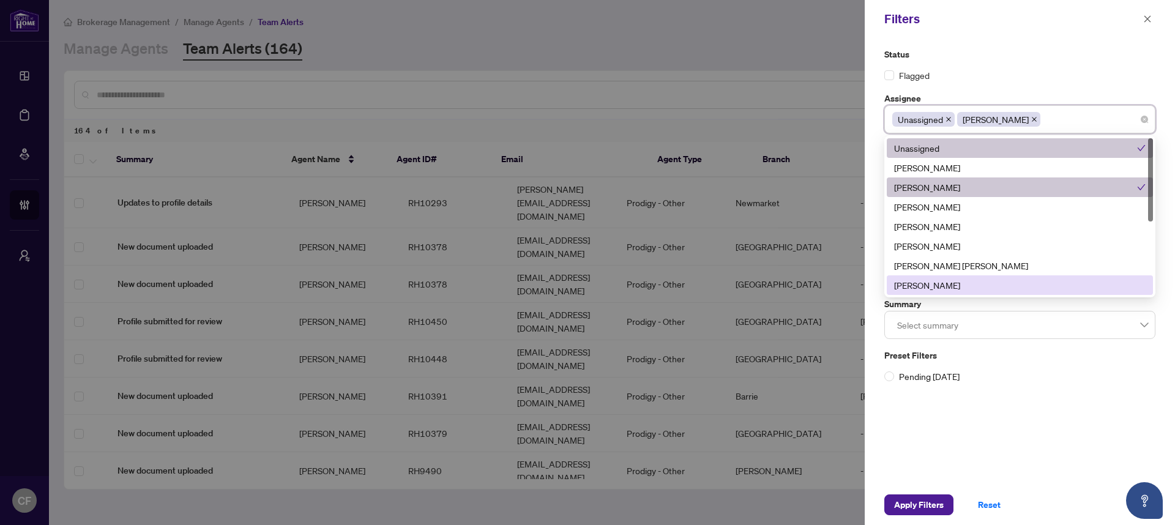
click at [1025, 415] on div "Status Flagged Assignee Unassigned [PERSON_NAME] 4294 4285 6521 Unassigned [PER…" at bounding box center [1020, 261] width 310 height 447
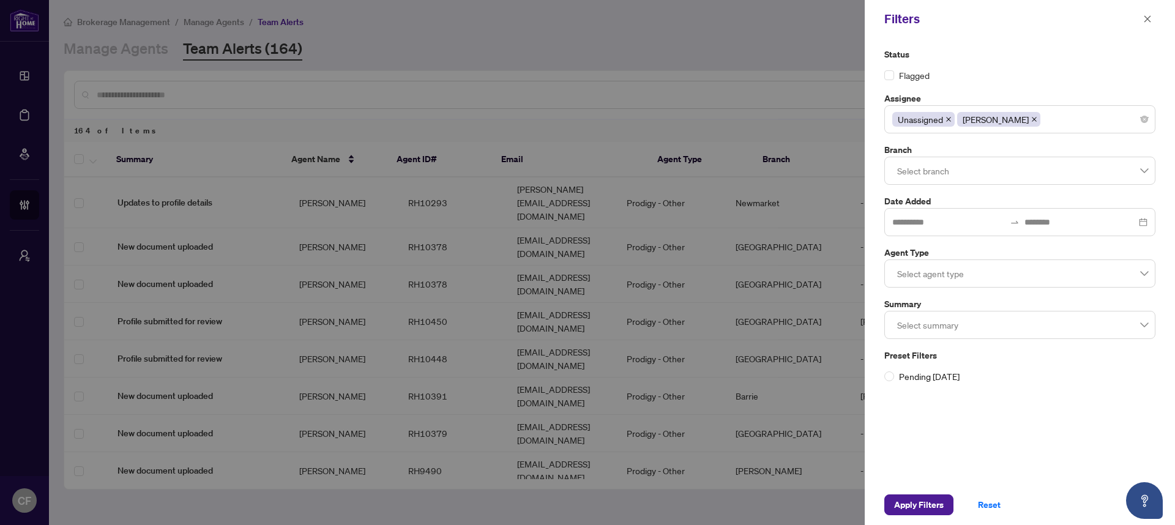
click at [932, 518] on div "Apply Filters Reset" at bounding box center [1020, 505] width 310 height 40
click at [932, 510] on span "Apply Filters" at bounding box center [919, 505] width 50 height 20
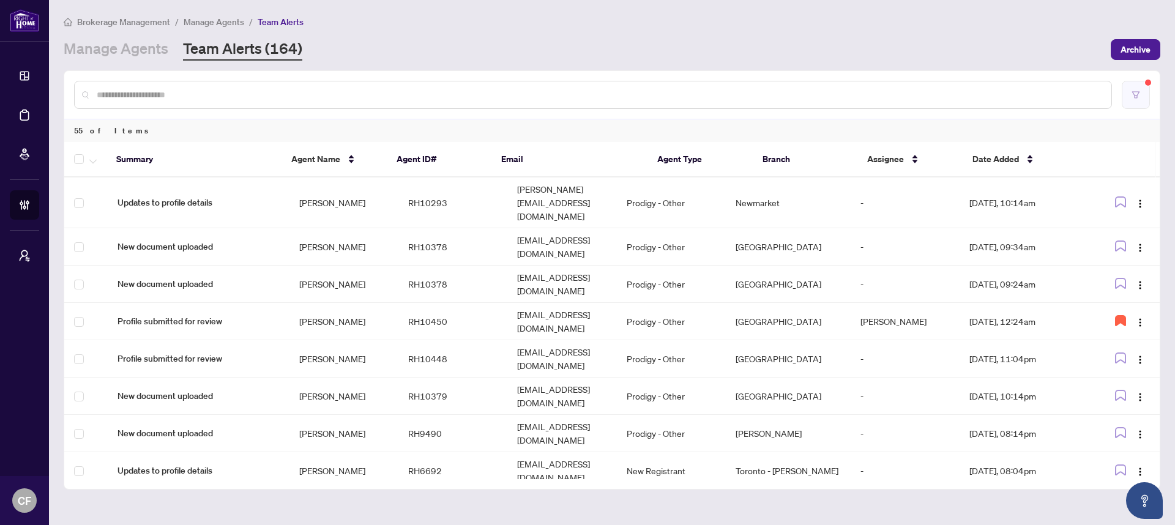
click at [1140, 99] on button "button" at bounding box center [1136, 95] width 28 height 28
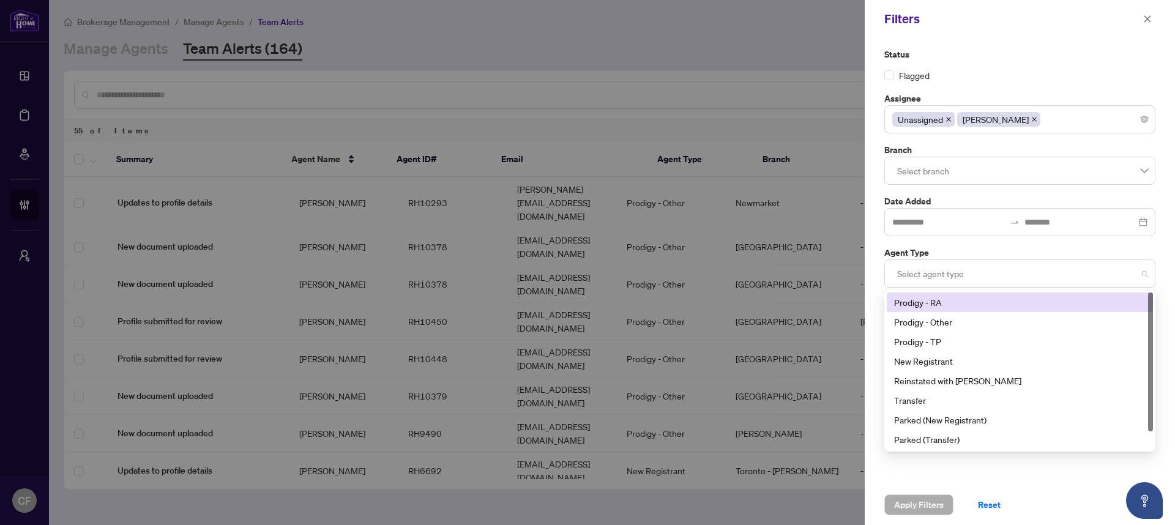
click at [930, 278] on div at bounding box center [1020, 274] width 255 height 22
click at [948, 310] on div "Prodigy - RA" at bounding box center [1020, 303] width 266 height 20
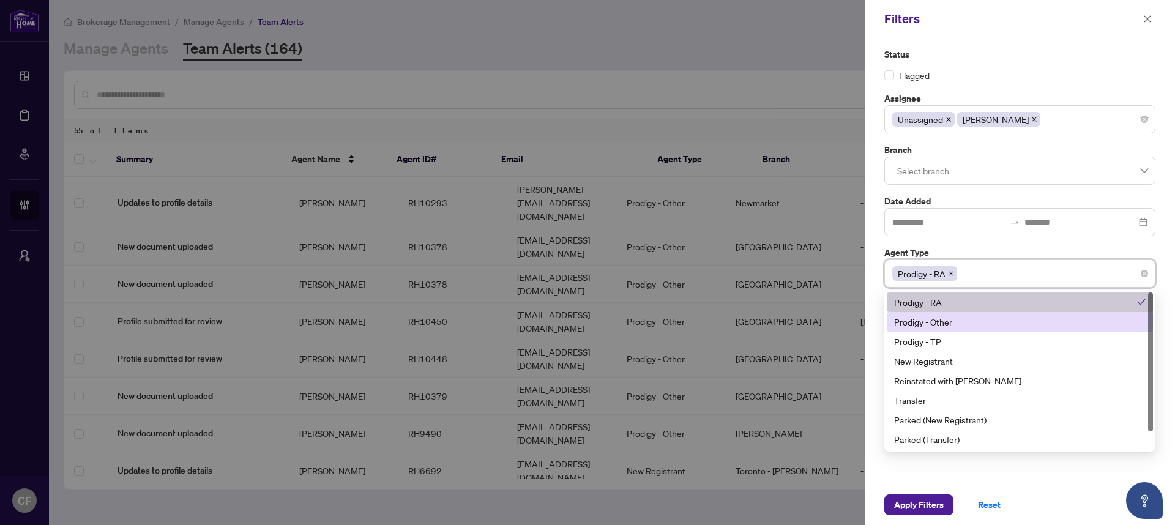
click at [948, 321] on div "Prodigy - Other" at bounding box center [1020, 321] width 252 height 13
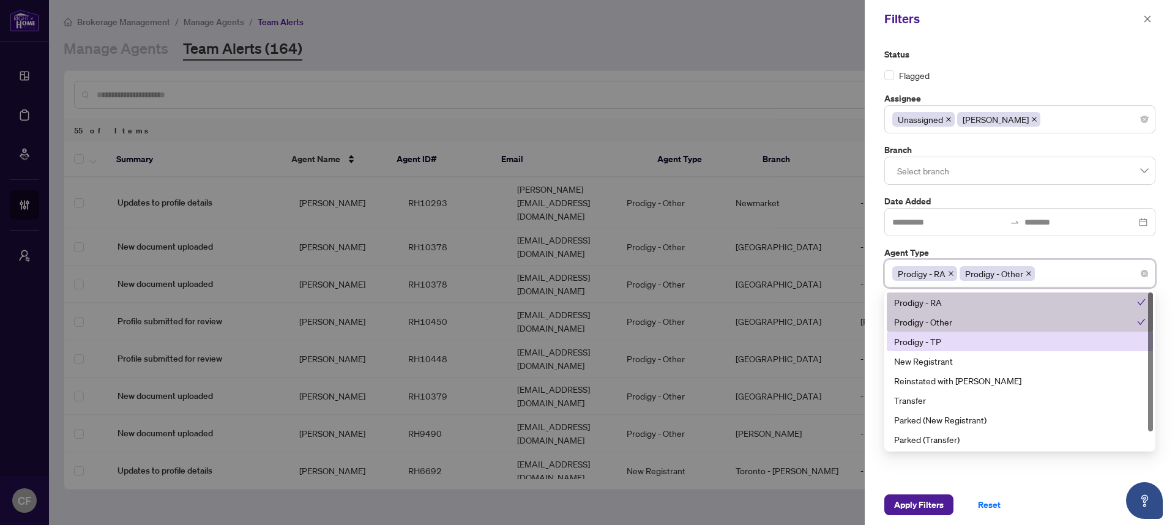
click at [941, 347] on div "Prodigy - TP" at bounding box center [1020, 341] width 252 height 13
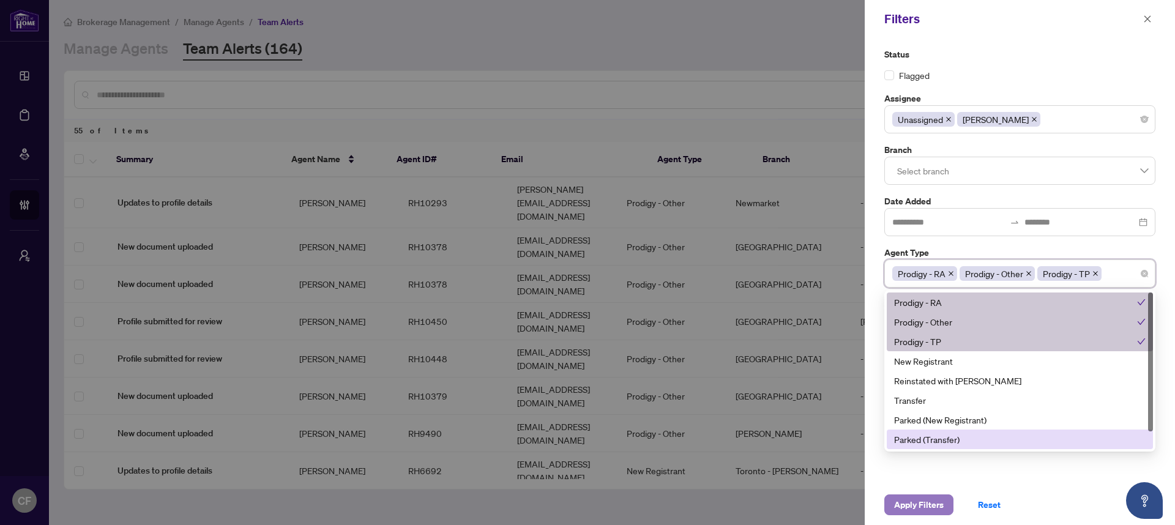
click at [946, 502] on button "Apply Filters" at bounding box center [919, 505] width 69 height 21
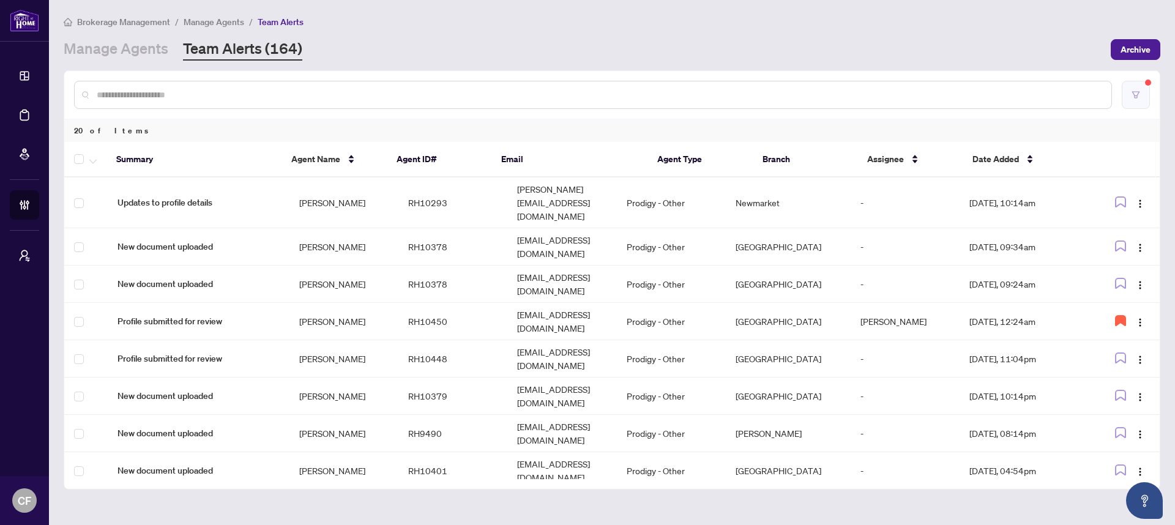
click at [1150, 92] on button "button" at bounding box center [1136, 95] width 28 height 28
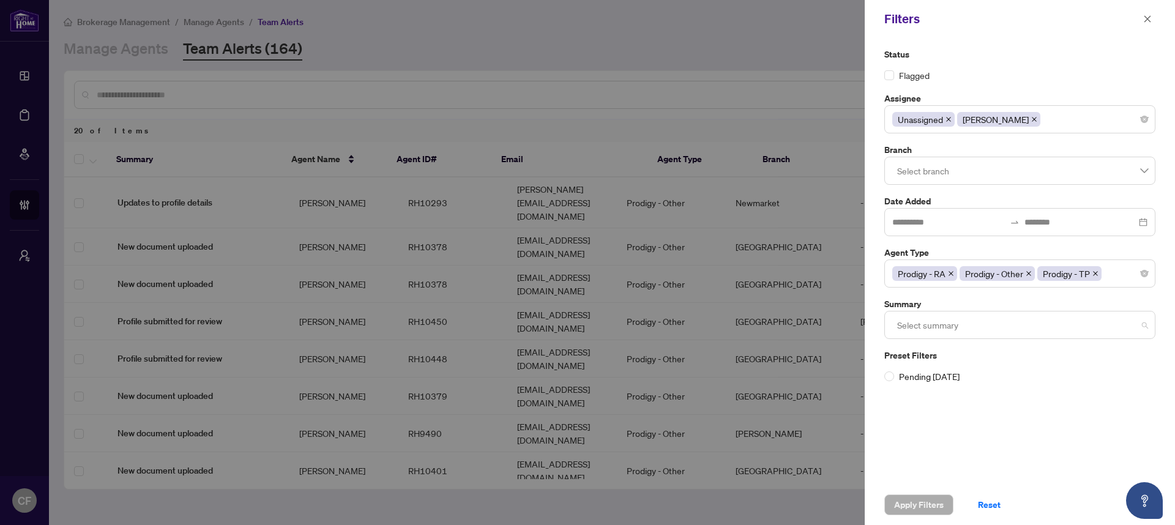
click at [932, 326] on div at bounding box center [1020, 325] width 255 height 22
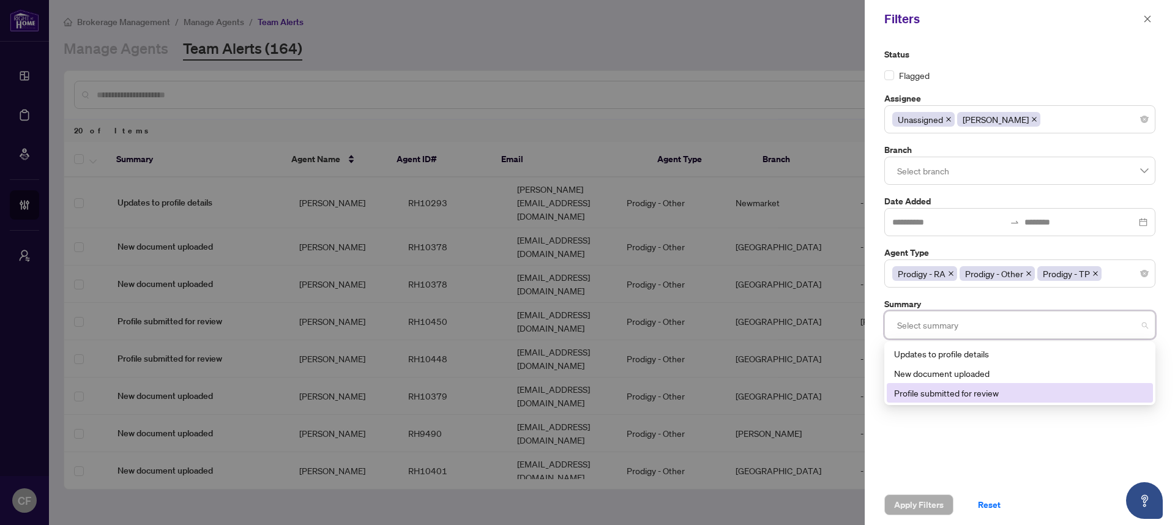
click at [934, 396] on div "Profile submitted for review" at bounding box center [1020, 392] width 252 height 13
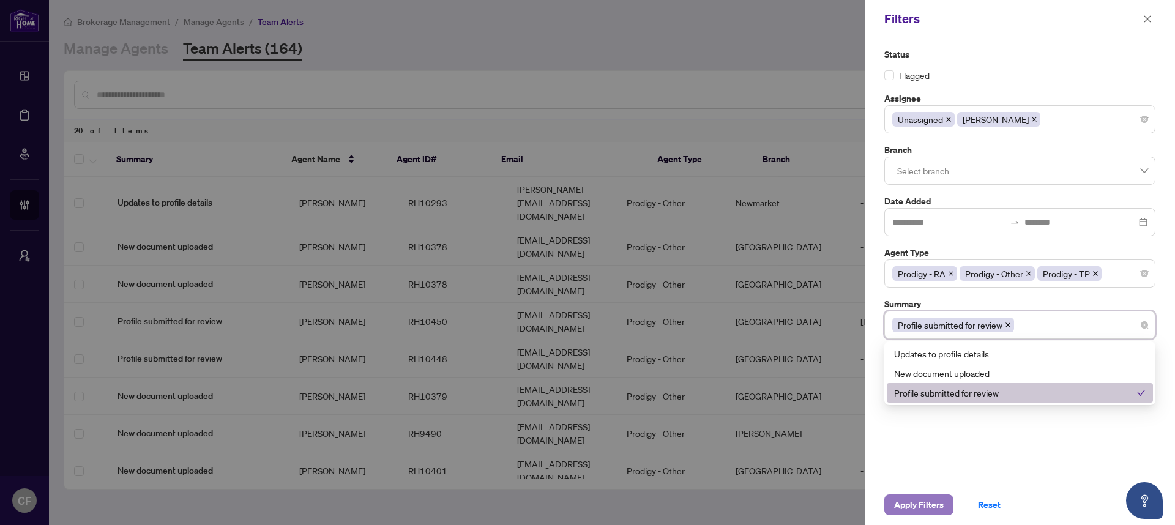
click at [938, 511] on span "Apply Filters" at bounding box center [919, 505] width 50 height 20
